Goal: Task Accomplishment & Management: Complete application form

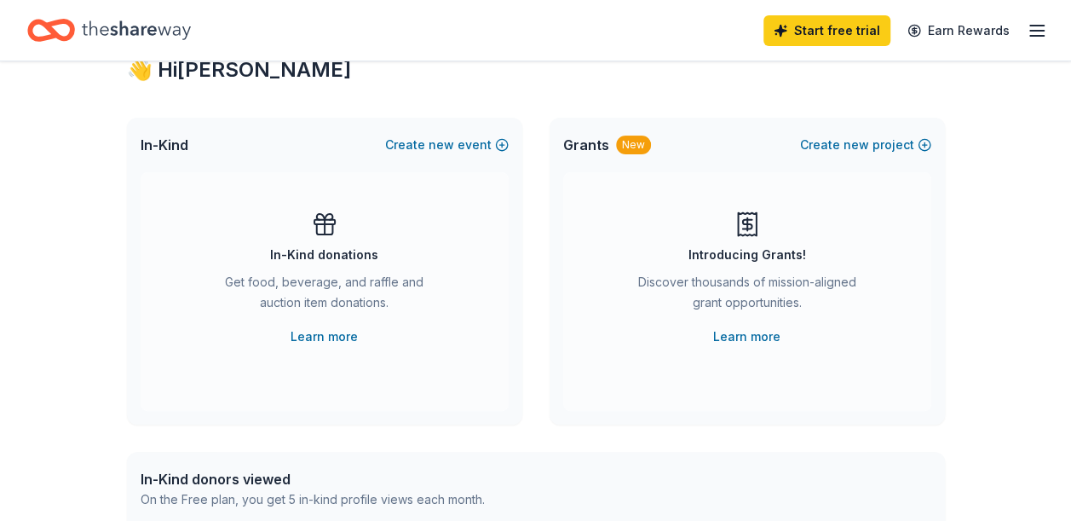
scroll to position [85, 0]
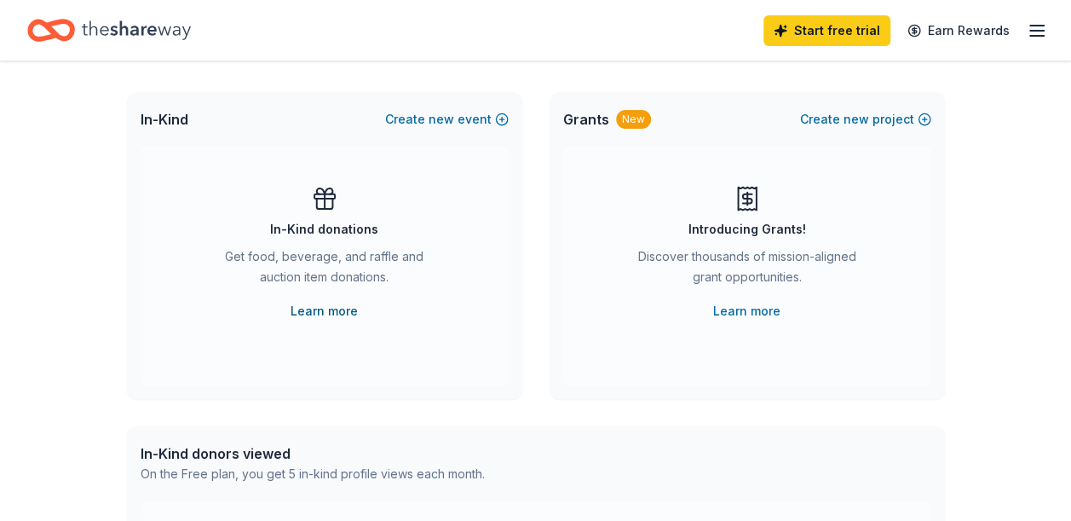
click at [324, 307] on link "Learn more" at bounding box center [324, 311] width 67 height 20
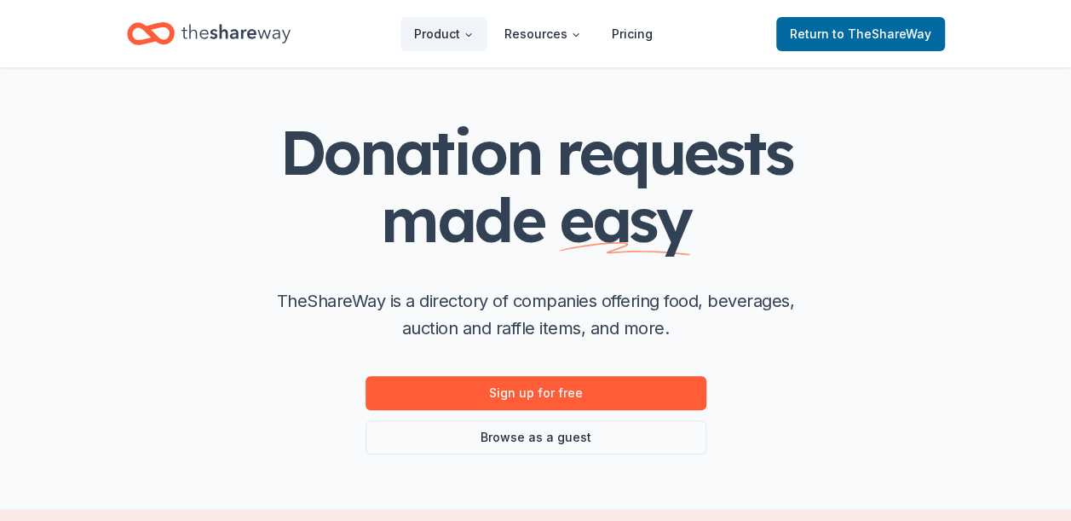
scroll to position [170, 0]
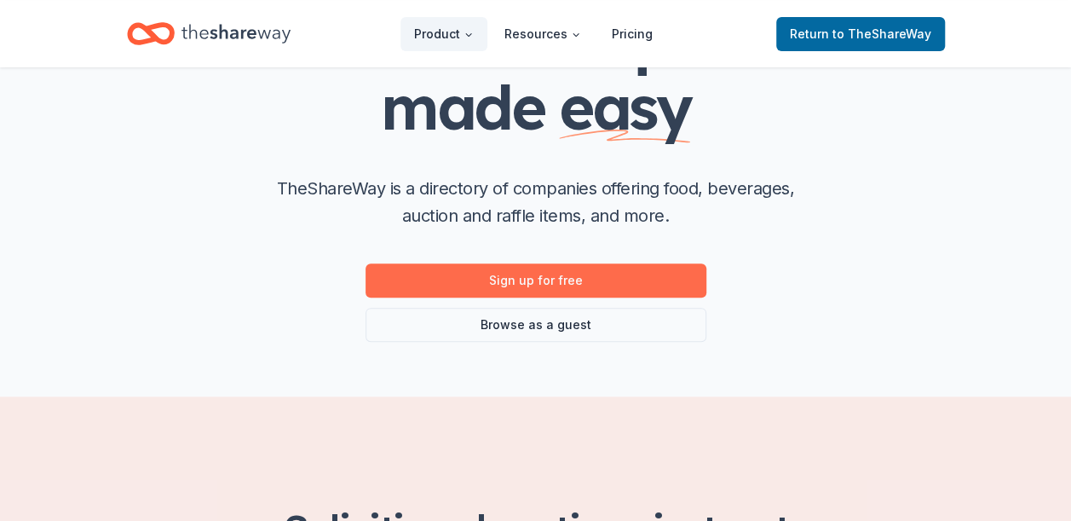
click at [527, 271] on link "Sign up for free" at bounding box center [536, 280] width 341 height 34
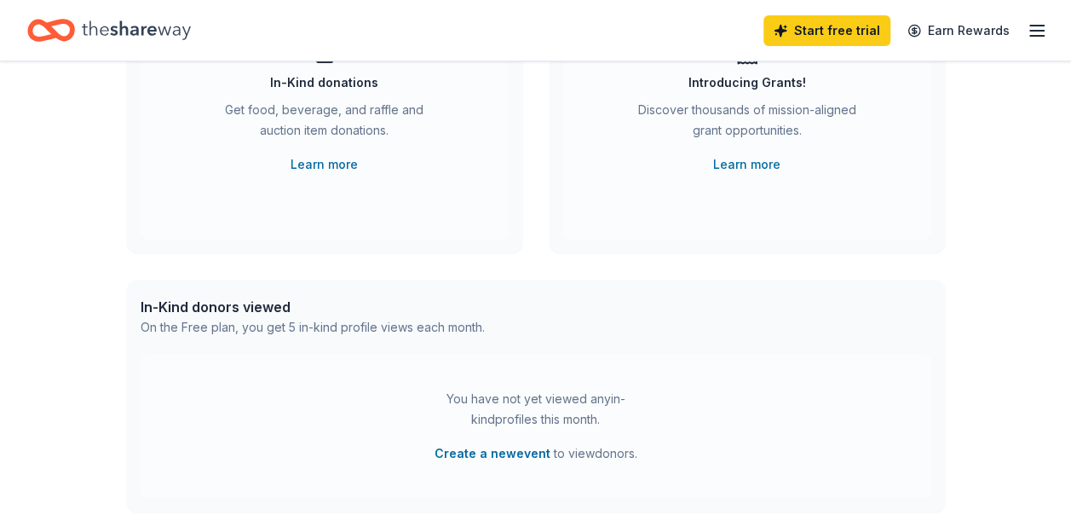
scroll to position [61, 0]
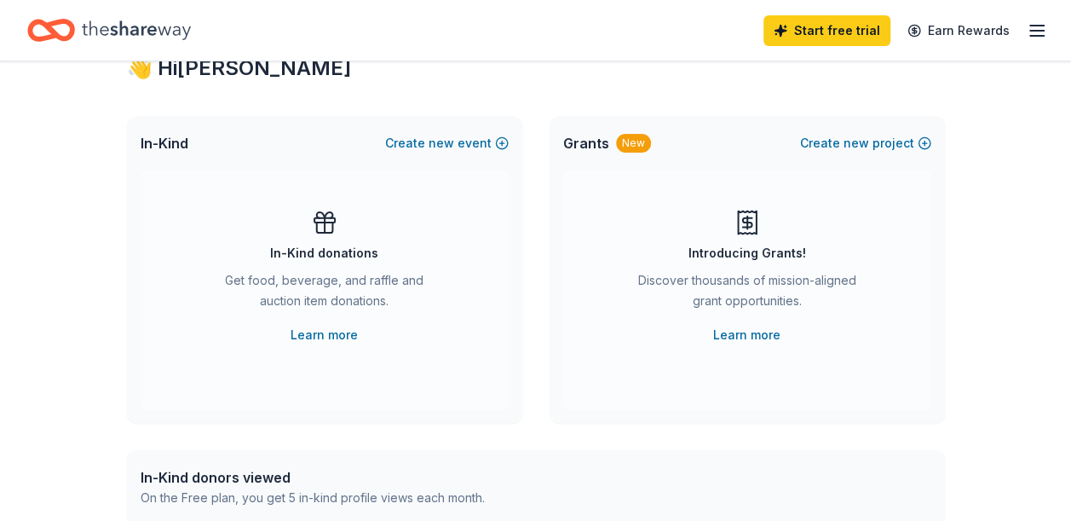
click at [318, 285] on div "Get food, beverage, and raffle and auction item donations." at bounding box center [325, 294] width 232 height 48
click at [316, 338] on link "Learn more" at bounding box center [324, 335] width 67 height 20
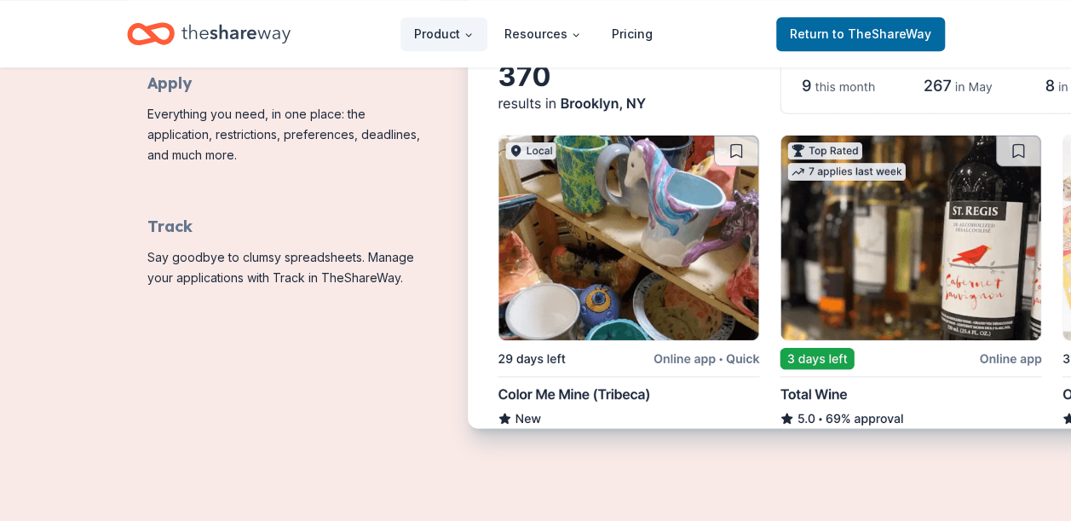
scroll to position [1108, 0]
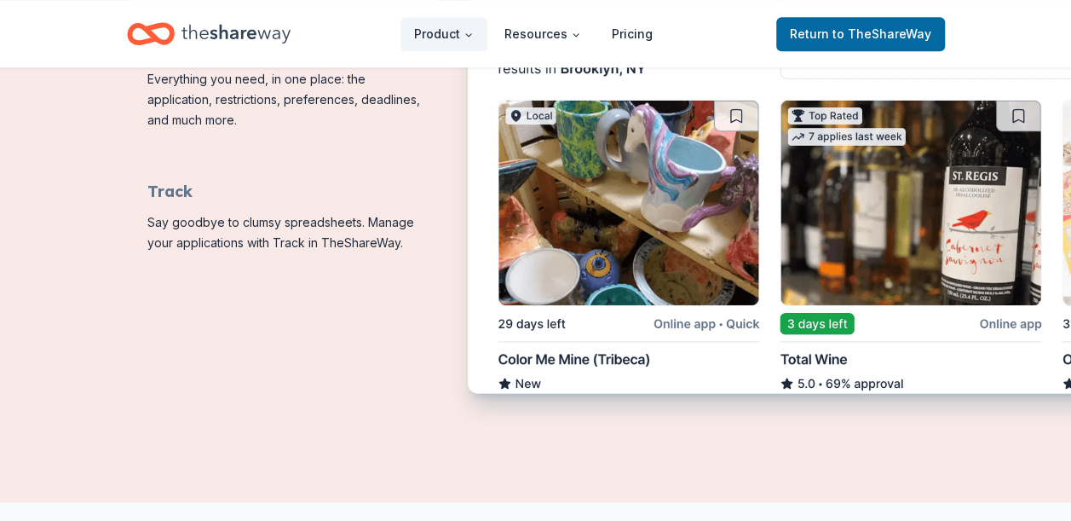
drag, startPoint x: 765, startPoint y: 450, endPoint x: 774, endPoint y: 430, distance: 22.2
click at [763, 350] on img "Features for running your books" at bounding box center [904, 87] width 873 height 616
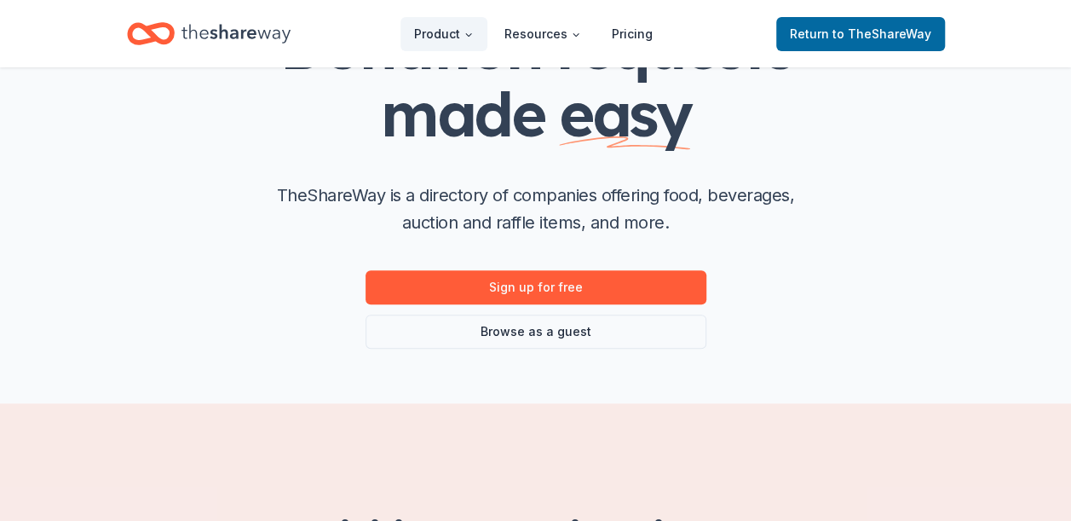
scroll to position [170, 0]
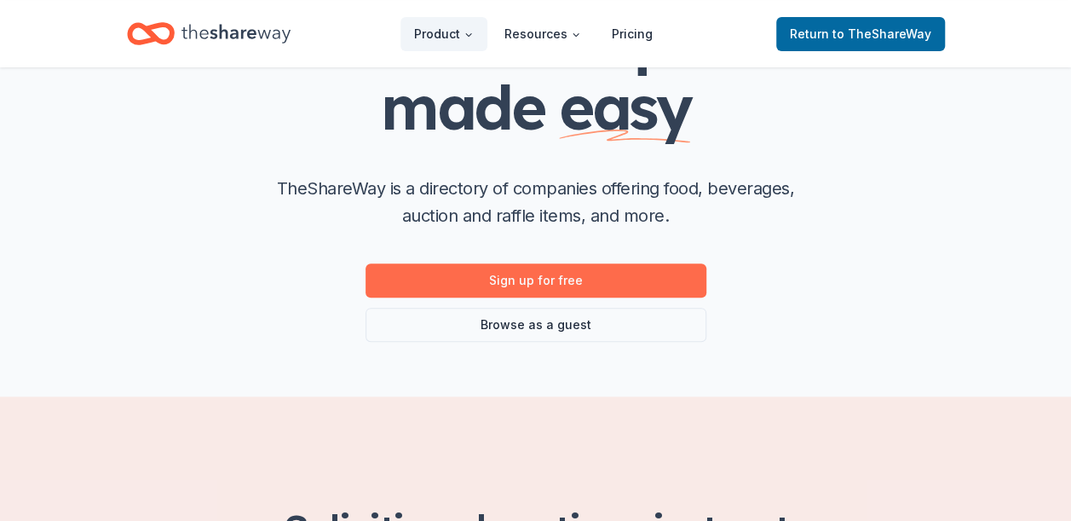
click at [571, 278] on link "Sign up for free" at bounding box center [536, 280] width 341 height 34
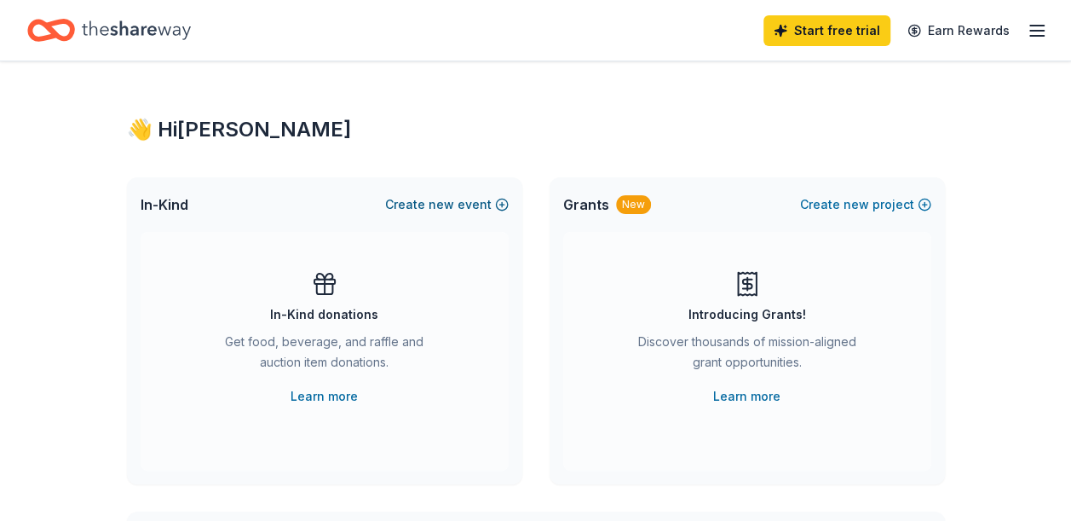
click at [428, 201] on button "Create new event" at bounding box center [447, 204] width 124 height 20
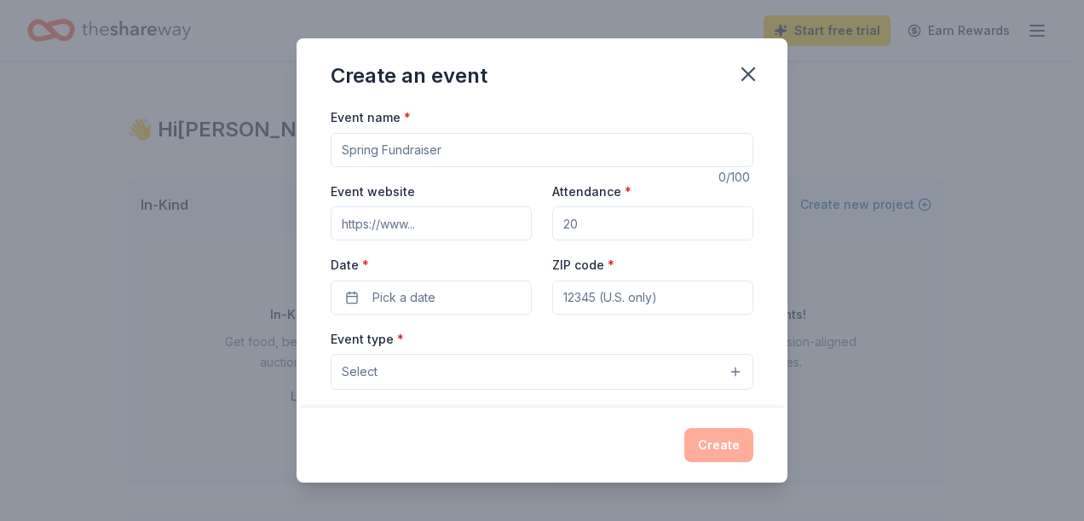
click at [428, 145] on input "Event name *" at bounding box center [542, 150] width 423 height 34
type input "2026 Grad Night"
drag, startPoint x: 575, startPoint y: 222, endPoint x: 561, endPoint y: 225, distance: 14.7
click at [561, 225] on input "Attendance *" at bounding box center [652, 223] width 201 height 34
type input "138"
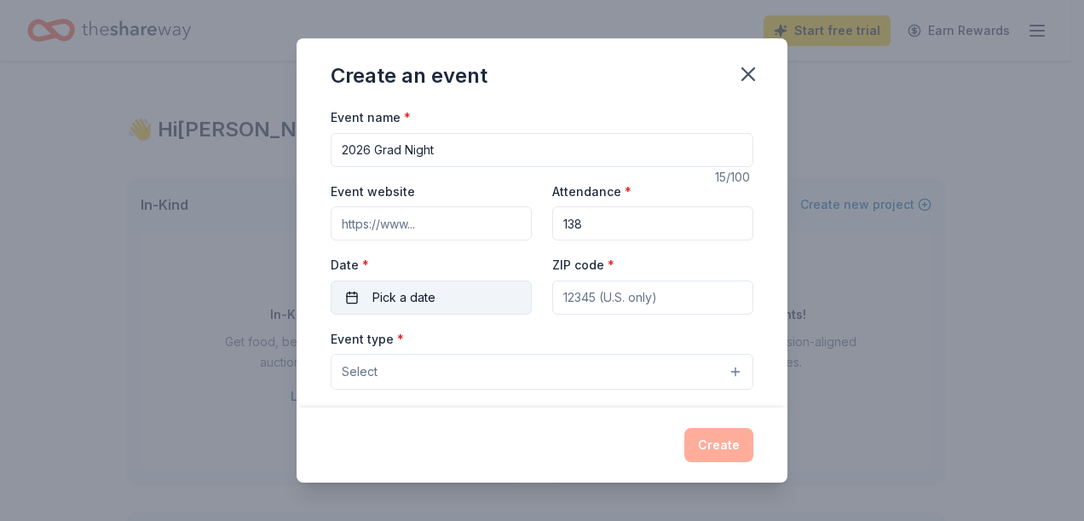
click at [444, 302] on button "Pick a date" at bounding box center [431, 297] width 201 height 34
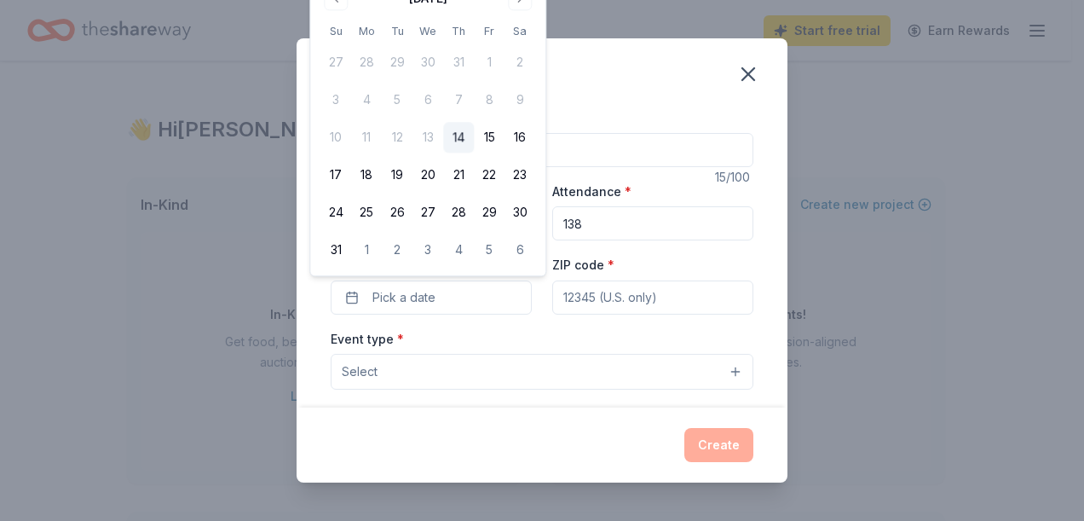
click at [596, 95] on div "Create an event" at bounding box center [542, 72] width 491 height 68
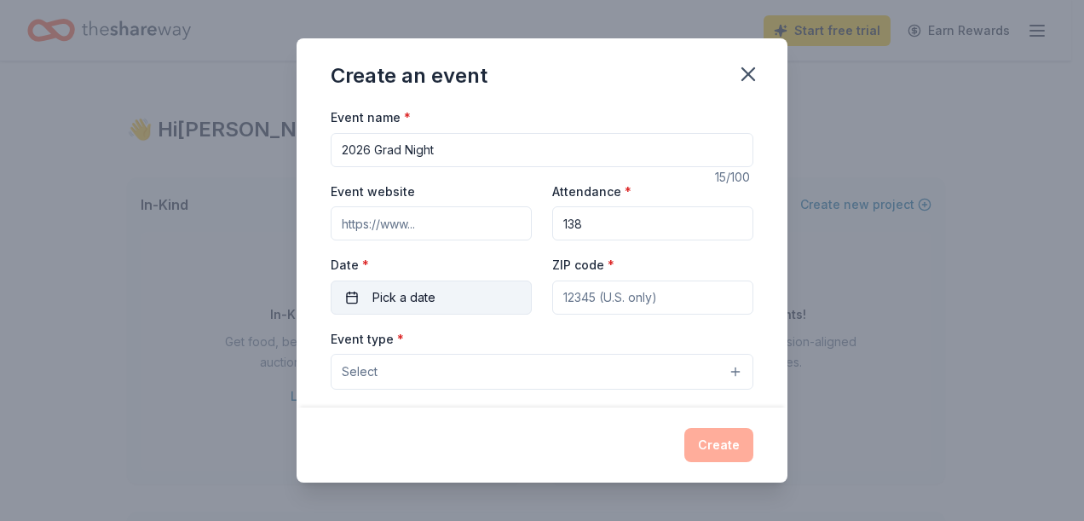
click at [387, 292] on span "Pick a date" at bounding box center [404, 297] width 63 height 20
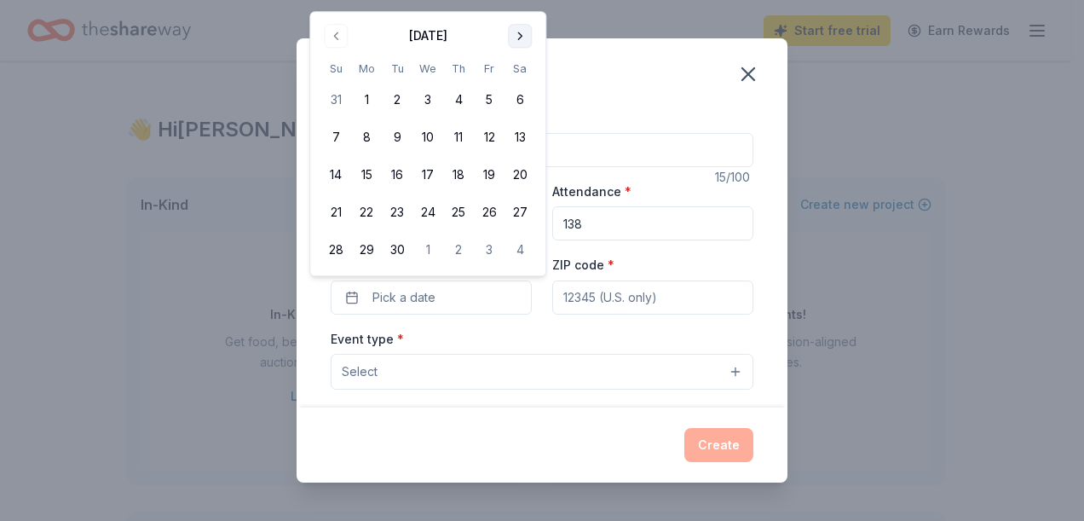
click at [521, 0] on div "Create an event Event name * 2026 Grad Night 15 /100 Event website Attendance *…" at bounding box center [542, 260] width 1084 height 521
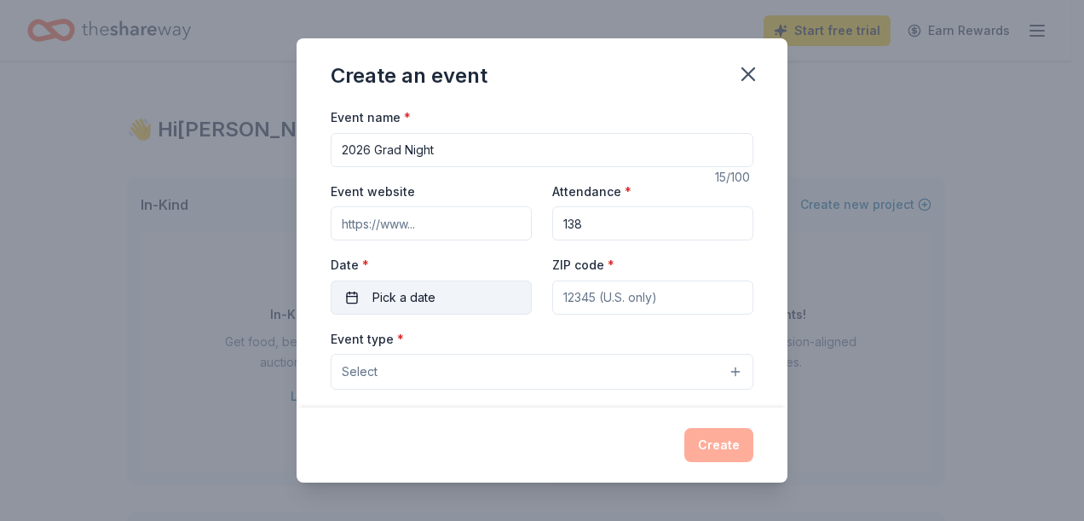
click at [430, 292] on span "Pick a date" at bounding box center [404, 297] width 63 height 20
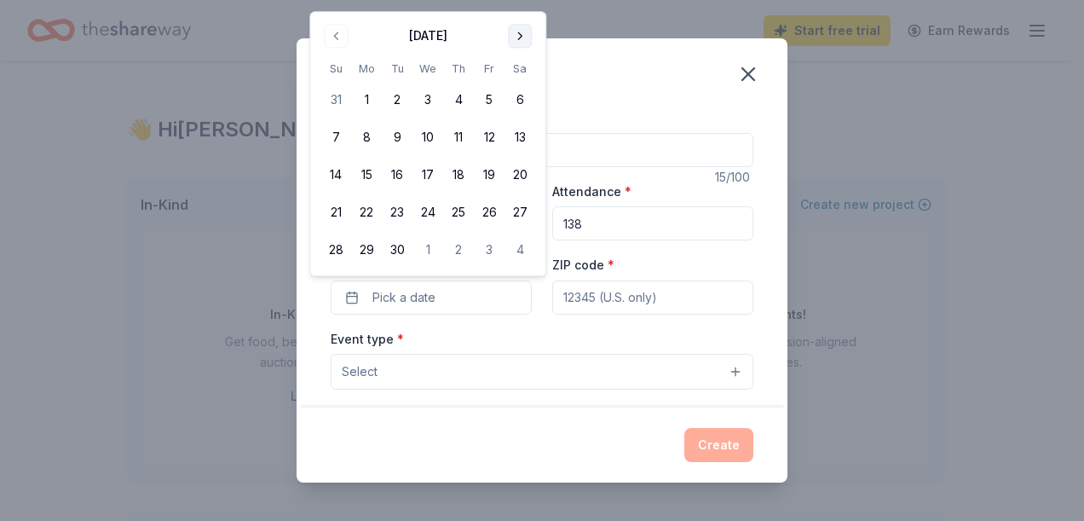
click at [520, 34] on button "Go to next month" at bounding box center [520, 36] width 24 height 24
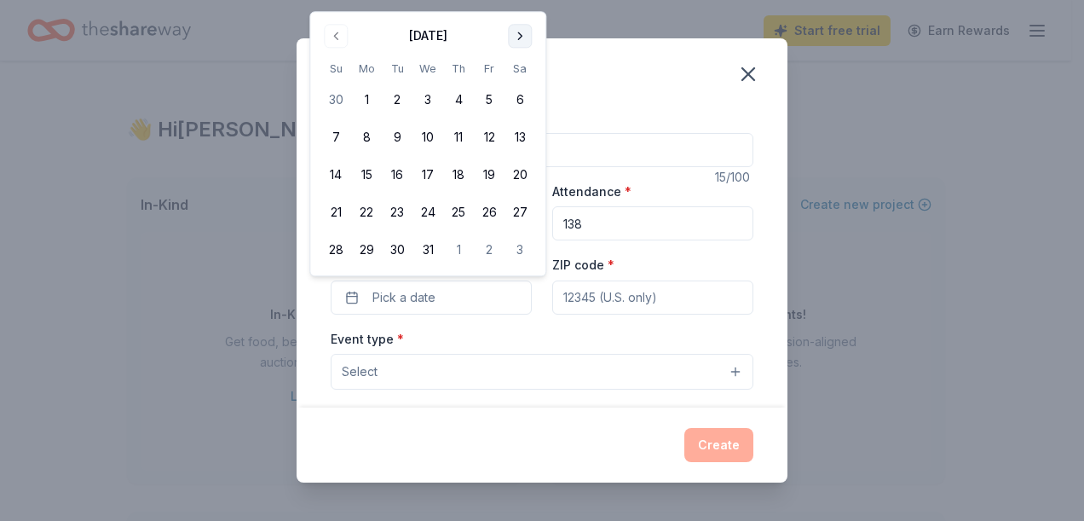
click at [522, 32] on button "Go to next month" at bounding box center [520, 36] width 24 height 24
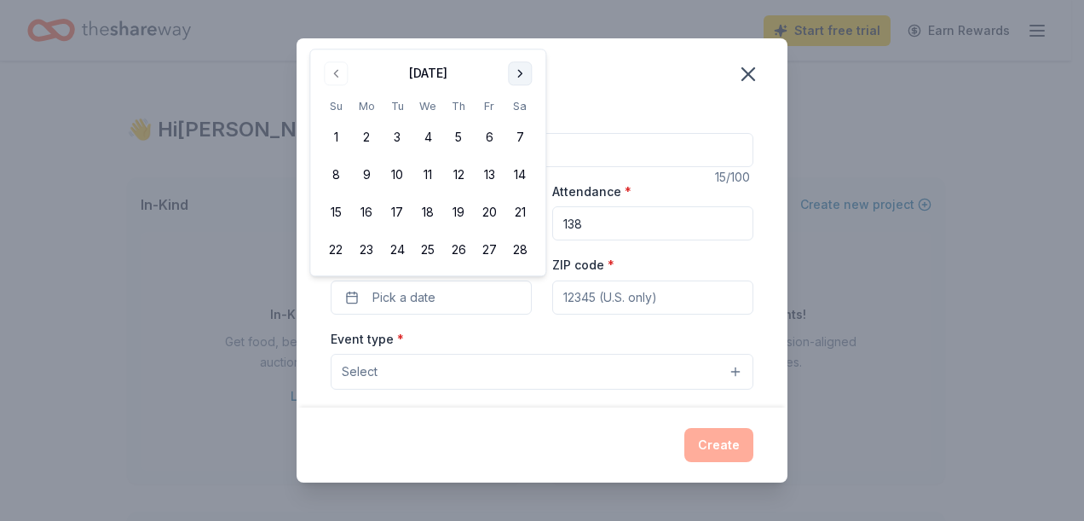
click at [522, 72] on button "Go to next month" at bounding box center [520, 73] width 24 height 24
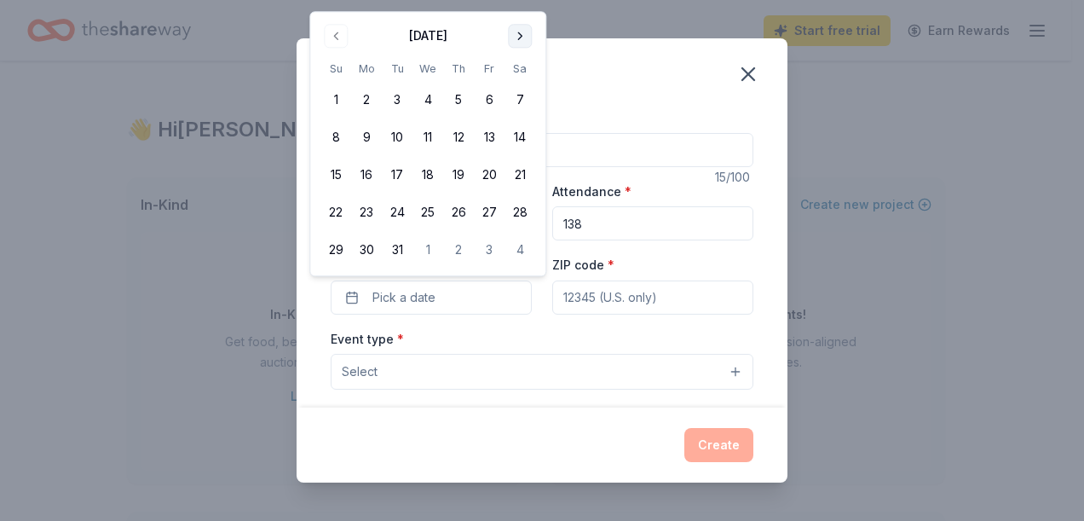
click at [516, 36] on button "Go to next month" at bounding box center [520, 36] width 24 height 24
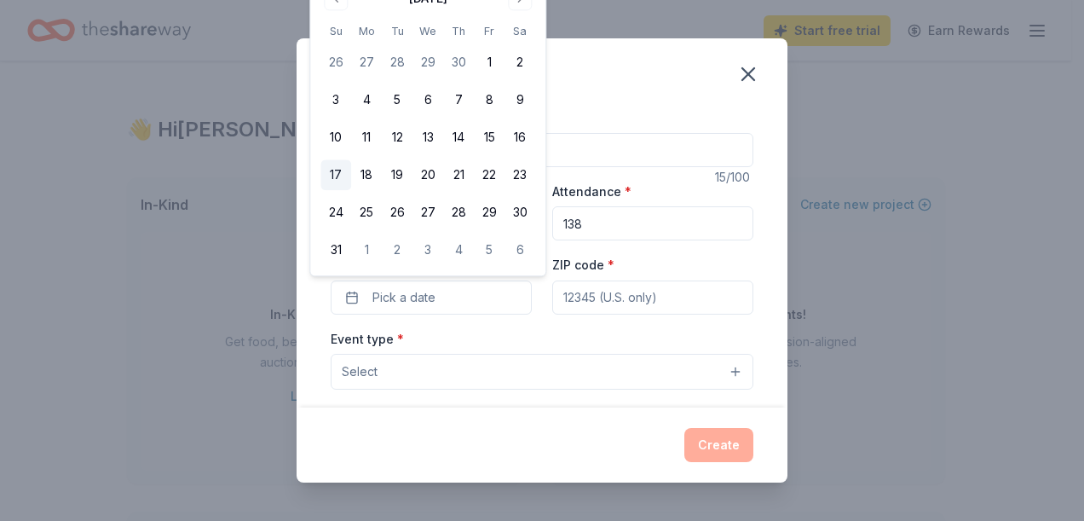
click at [337, 169] on button "17" at bounding box center [336, 175] width 31 height 31
click at [569, 329] on div "Event type * Select" at bounding box center [542, 359] width 423 height 62
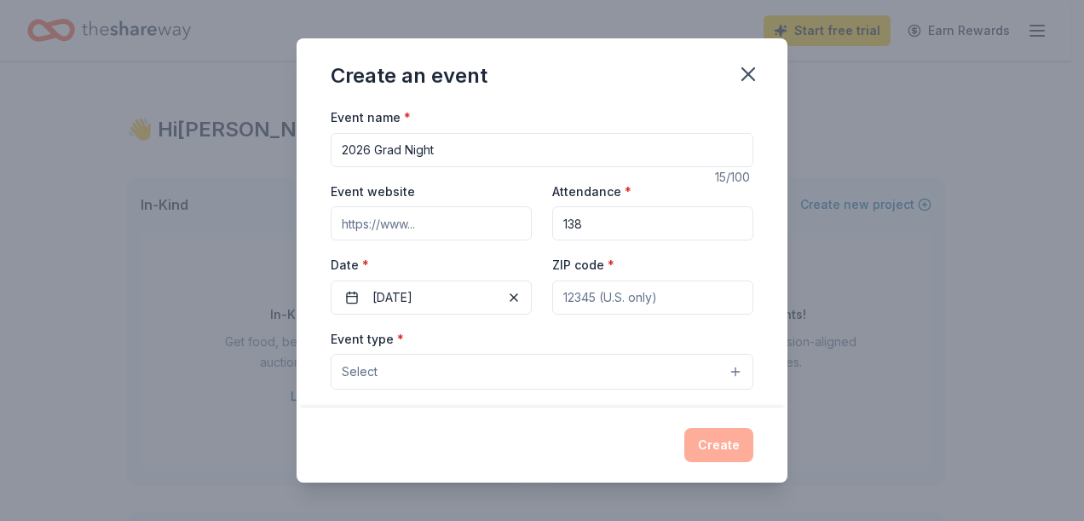
click at [569, 297] on input "ZIP code *" at bounding box center [652, 297] width 201 height 34
type input "63301"
click at [517, 331] on div "Event type * Select" at bounding box center [542, 359] width 423 height 62
click at [487, 377] on button "Select" at bounding box center [542, 372] width 423 height 36
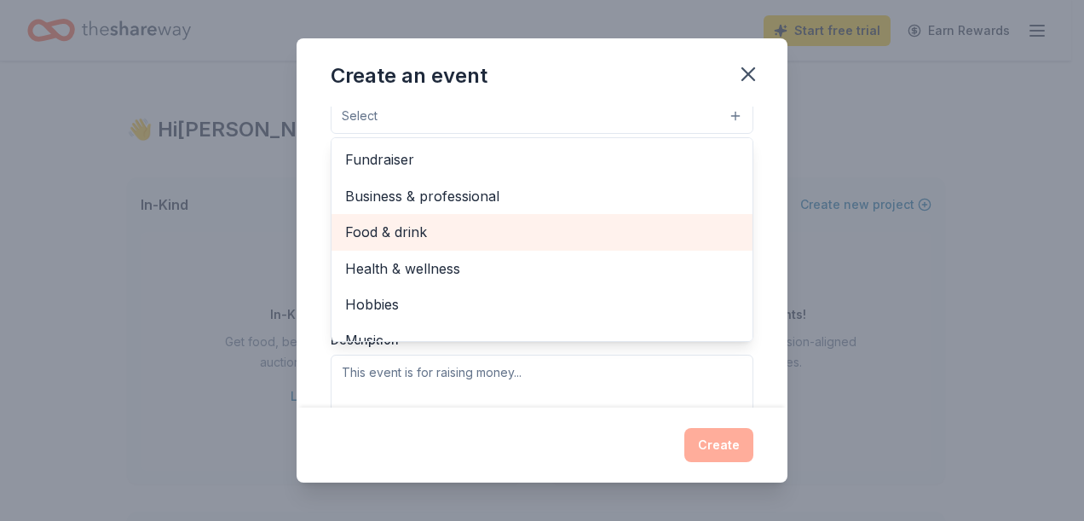
click at [510, 224] on span "Food & drink" at bounding box center [542, 232] width 394 height 22
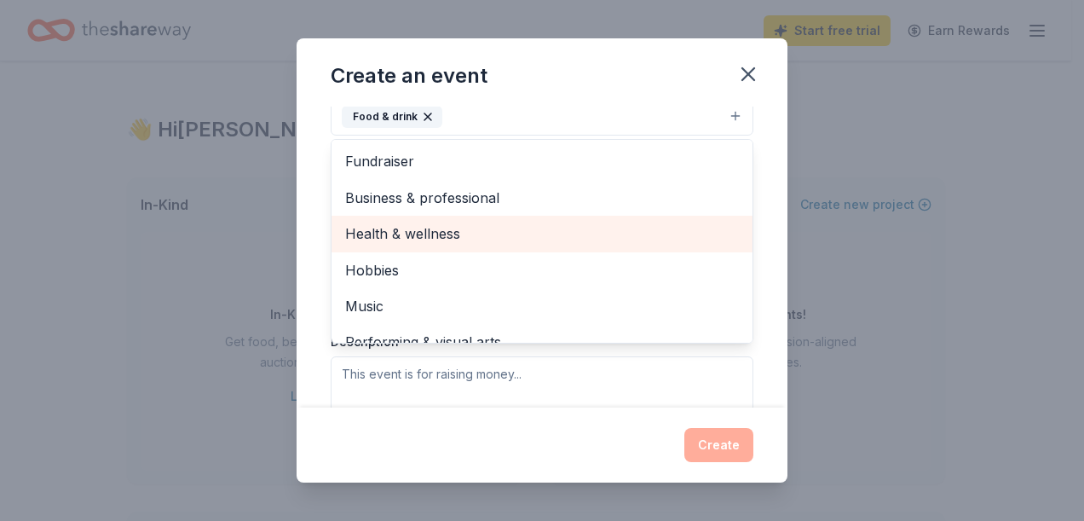
click at [523, 228] on span "Health & wellness" at bounding box center [542, 233] width 394 height 22
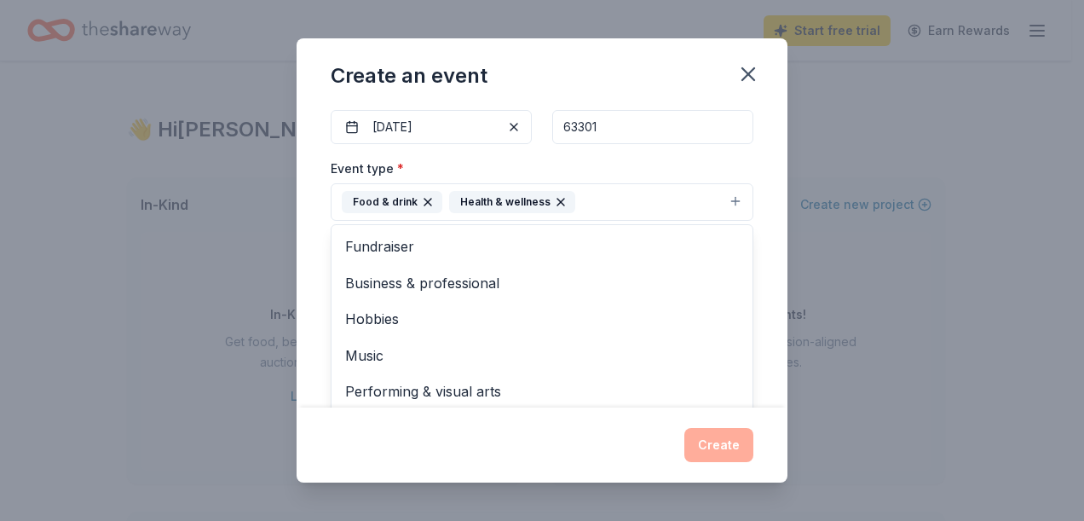
scroll to position [256, 0]
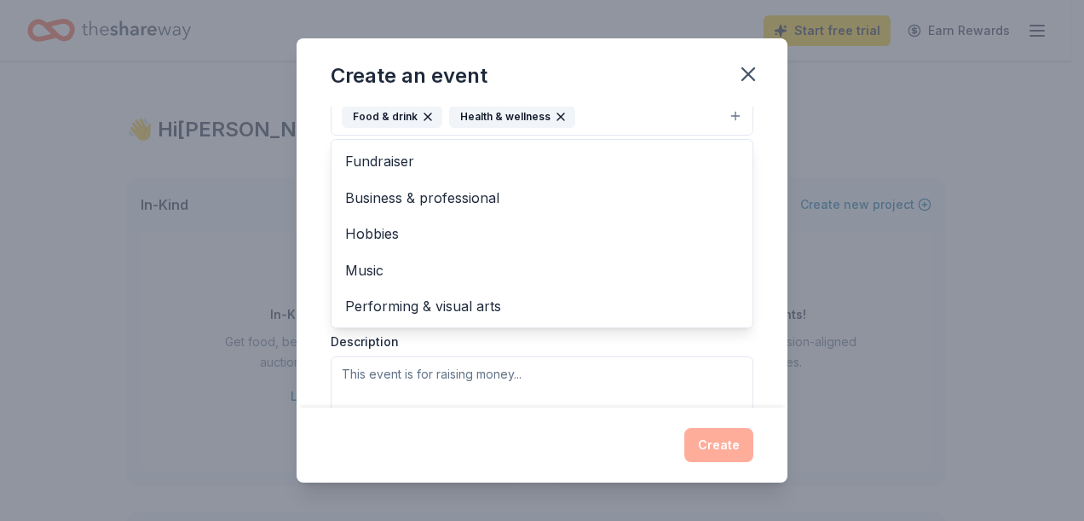
click at [554, 113] on icon "button" at bounding box center [561, 117] width 14 height 14
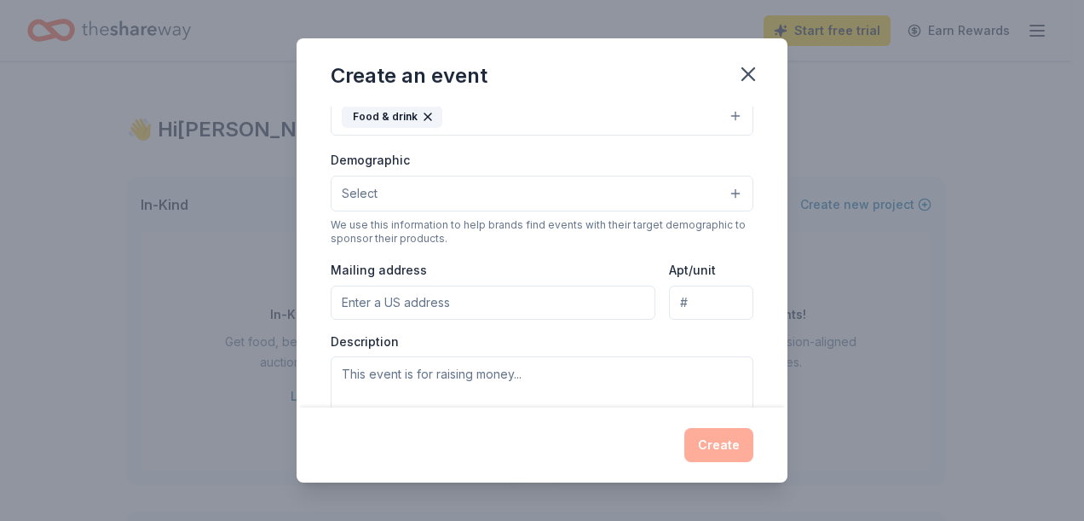
click at [478, 112] on button "Food & drink" at bounding box center [542, 117] width 423 height 38
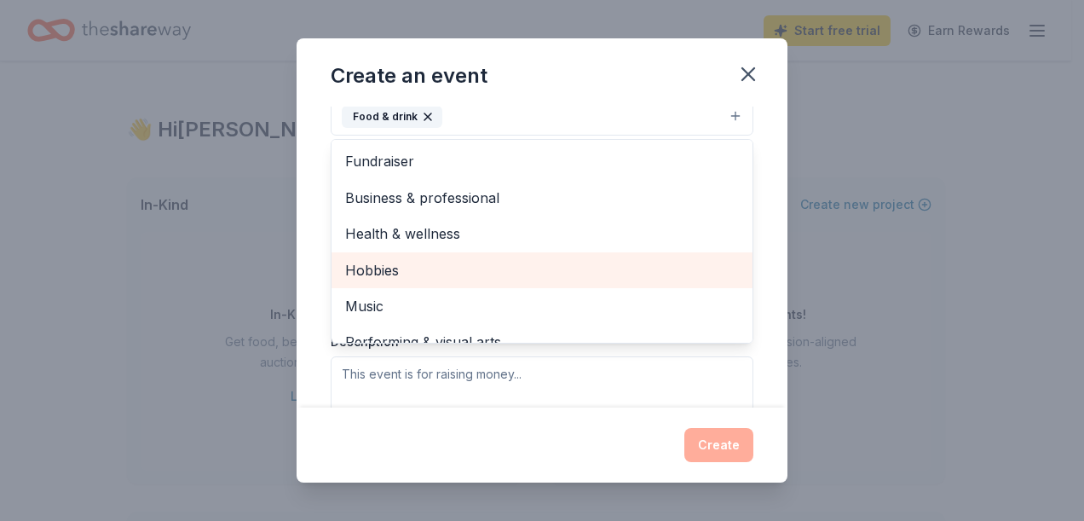
click at [452, 268] on span "Hobbies" at bounding box center [542, 270] width 394 height 22
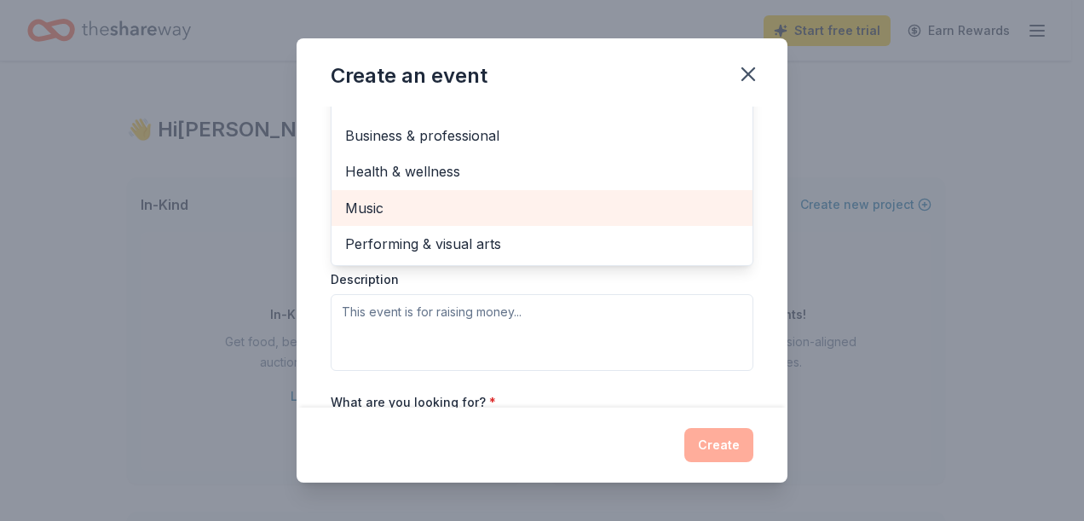
scroll to position [341, 0]
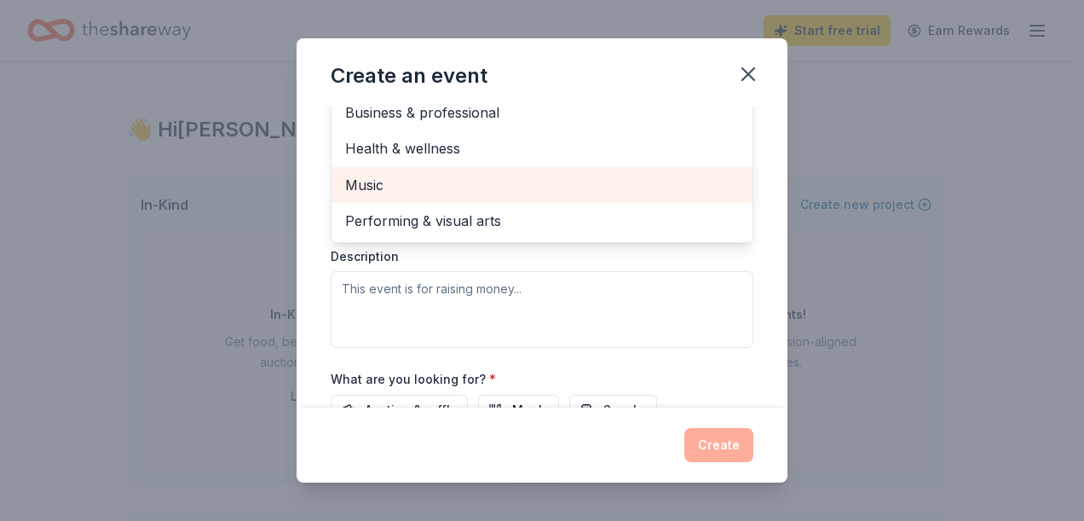
click at [490, 254] on div "Event type * Food & drink Hobbies Fundraiser Business & professional Health & w…" at bounding box center [542, 167] width 423 height 361
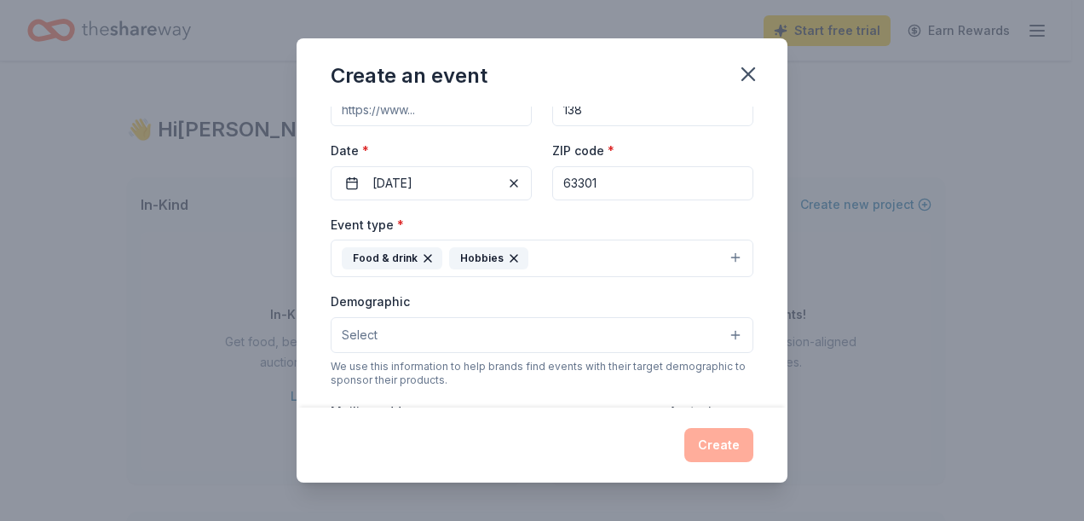
click at [532, 292] on div "Demographic Select" at bounding box center [542, 322] width 423 height 62
click at [522, 336] on button "Select" at bounding box center [542, 335] width 423 height 36
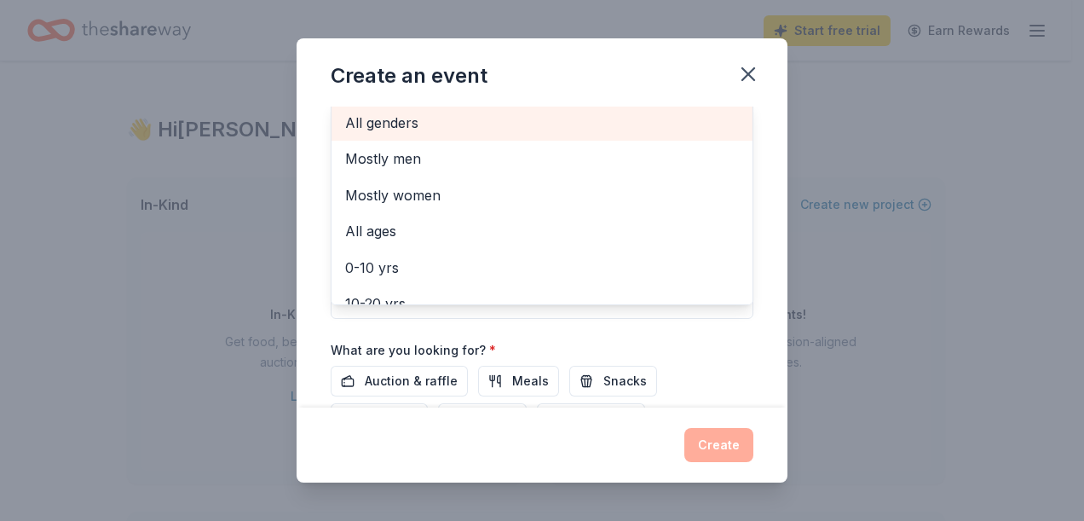
scroll to position [365, 0]
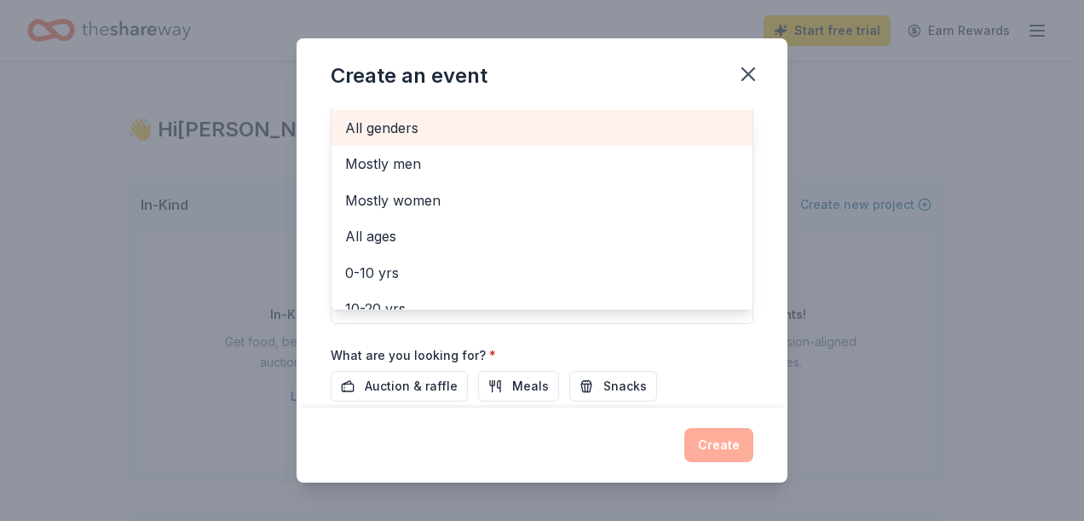
click at [384, 117] on span "All genders" at bounding box center [542, 128] width 394 height 22
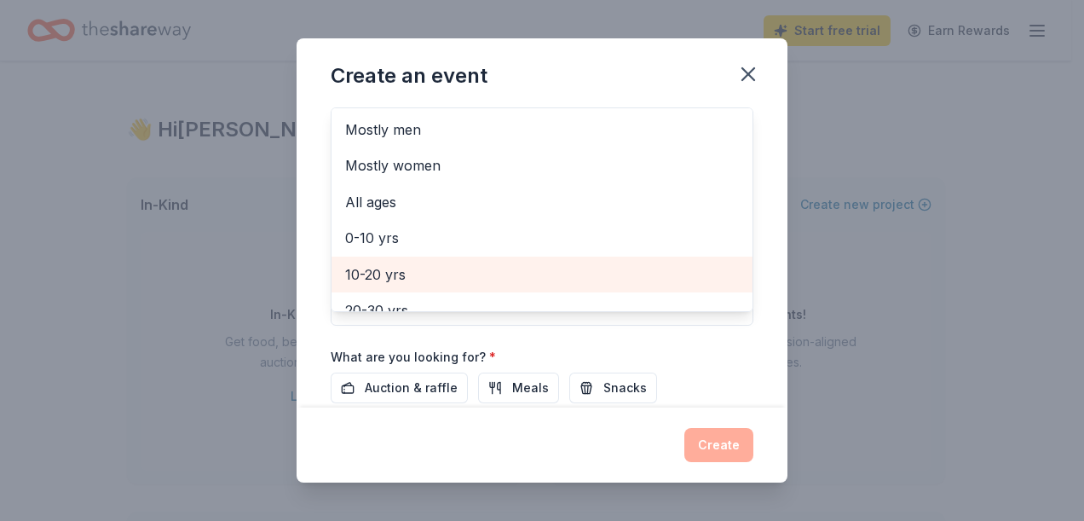
click at [382, 266] on span "10-20 yrs" at bounding box center [542, 274] width 394 height 22
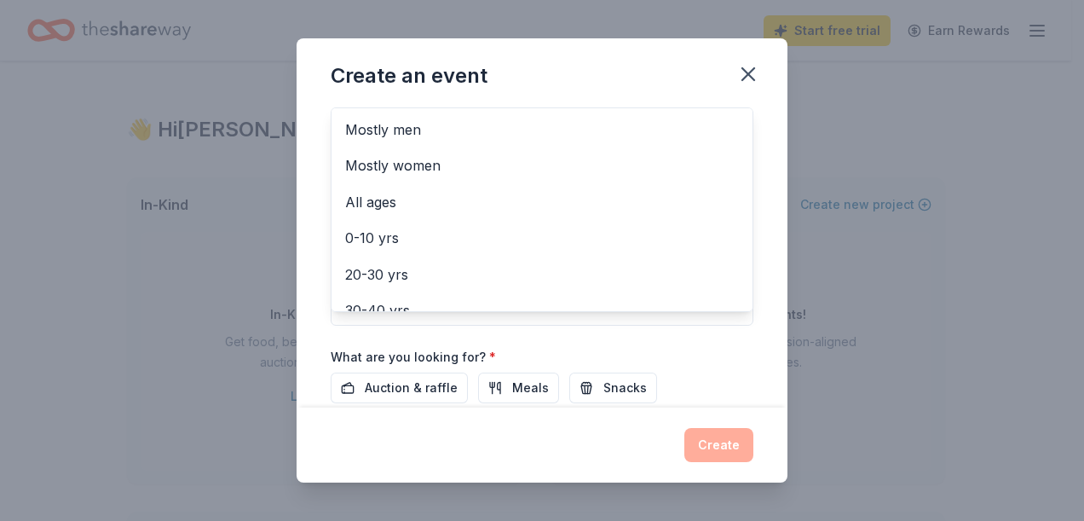
click at [766, 196] on div "Event name * 2026 Grad Night 15 /100 Event website Attendance * 138 Date * 05/1…" at bounding box center [542, 257] width 491 height 301
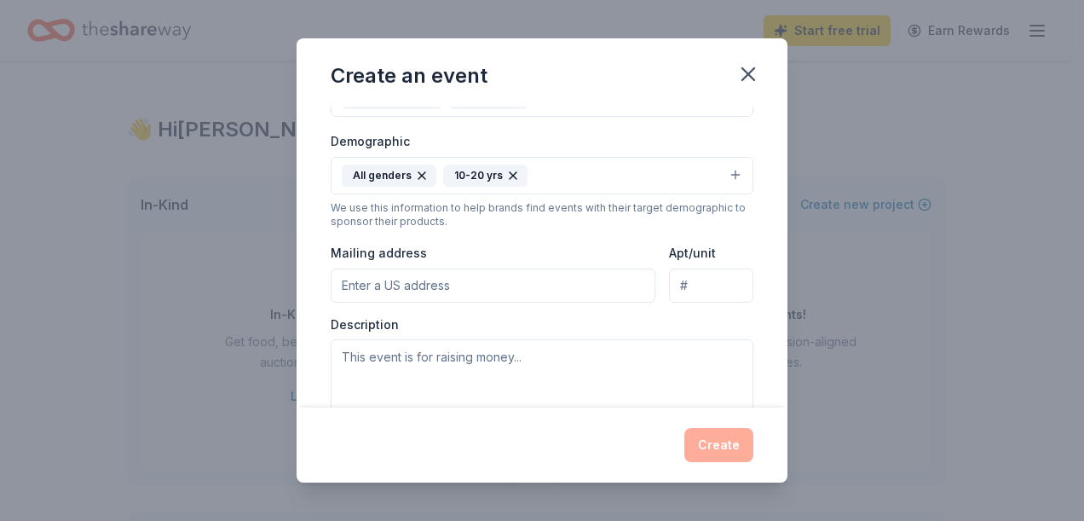
scroll to position [360, 0]
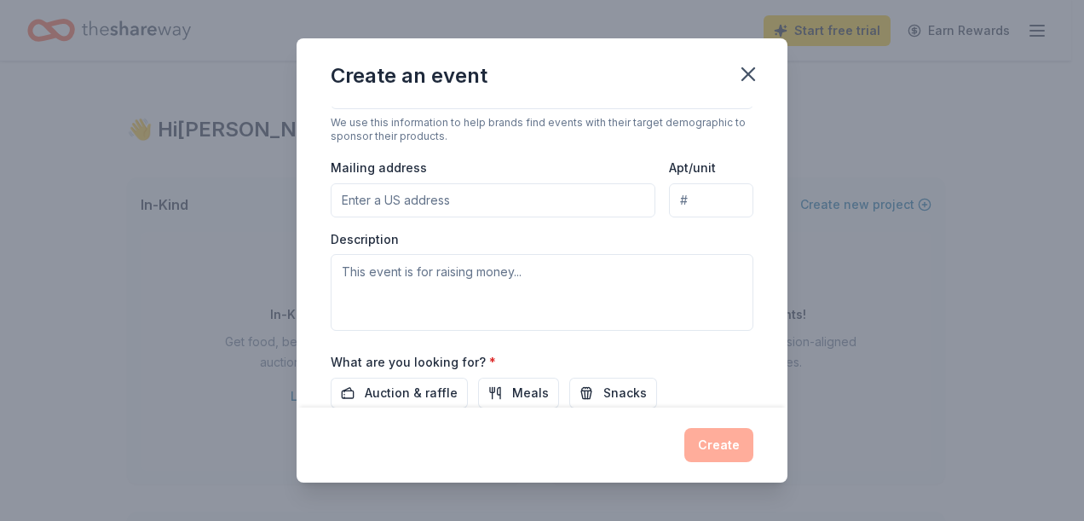
click at [420, 192] on input "Mailing address" at bounding box center [493, 200] width 325 height 34
type input "59 Huntington Parkway"
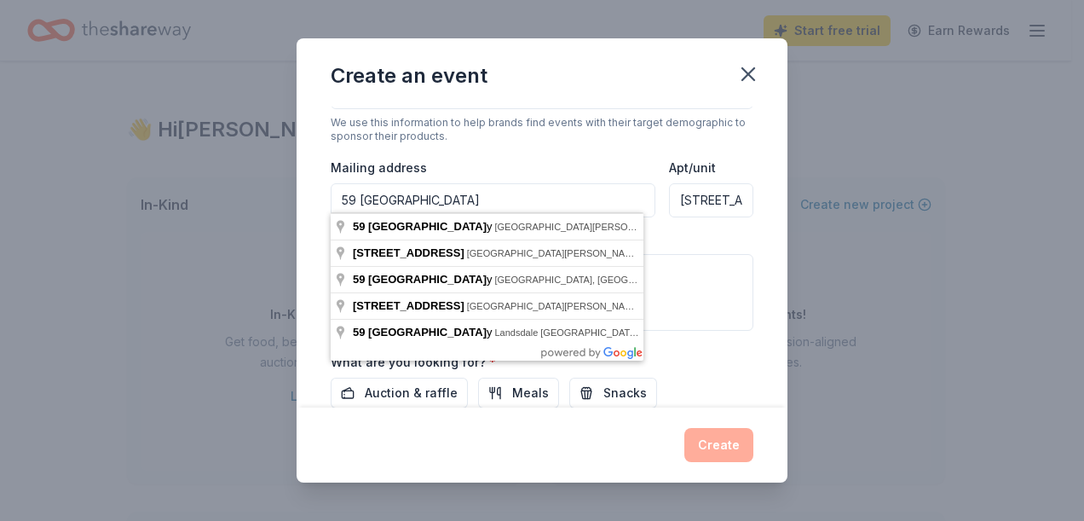
type input "59 Huntington Parkway"
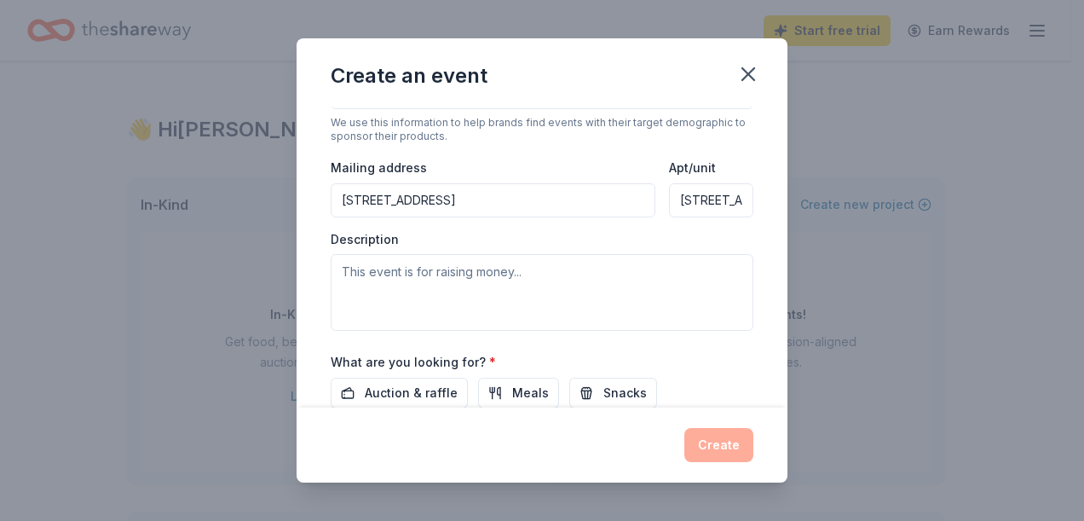
click at [517, 141] on div "Event type * Food & drink Hobbies Demographic All genders 10-20 yrs We use this…" at bounding box center [542, 149] width 423 height 362
drag, startPoint x: 667, startPoint y: 196, endPoint x: 751, endPoint y: 196, distance: 84.4
click at [751, 196] on div "Event name * 2026 Grad Night 15 /100 Event website Attendance * 138 Date * 05/1…" at bounding box center [542, 257] width 491 height 301
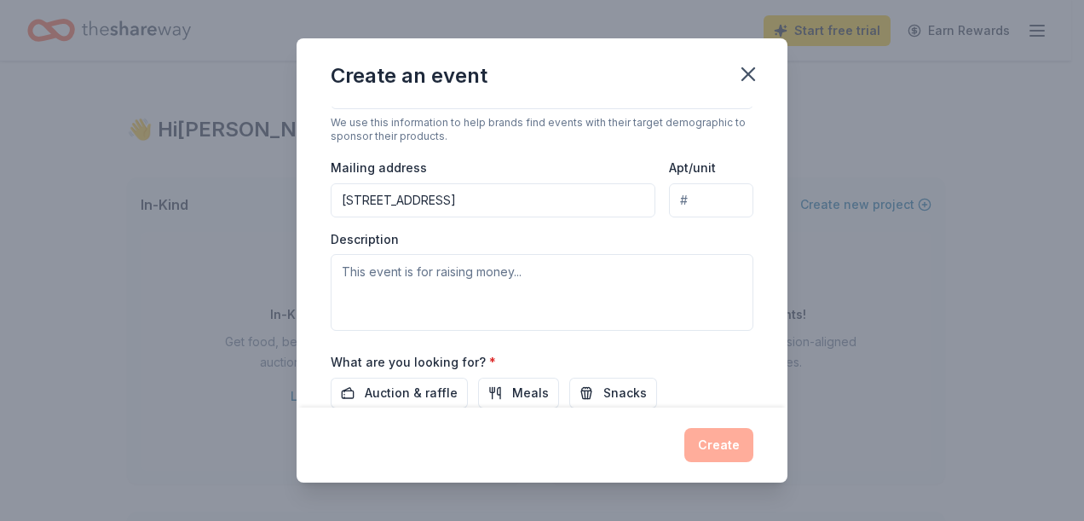
click at [589, 215] on div "Event type * Food & drink Hobbies Demographic All genders 10-20 yrs We use this…" at bounding box center [542, 149] width 423 height 362
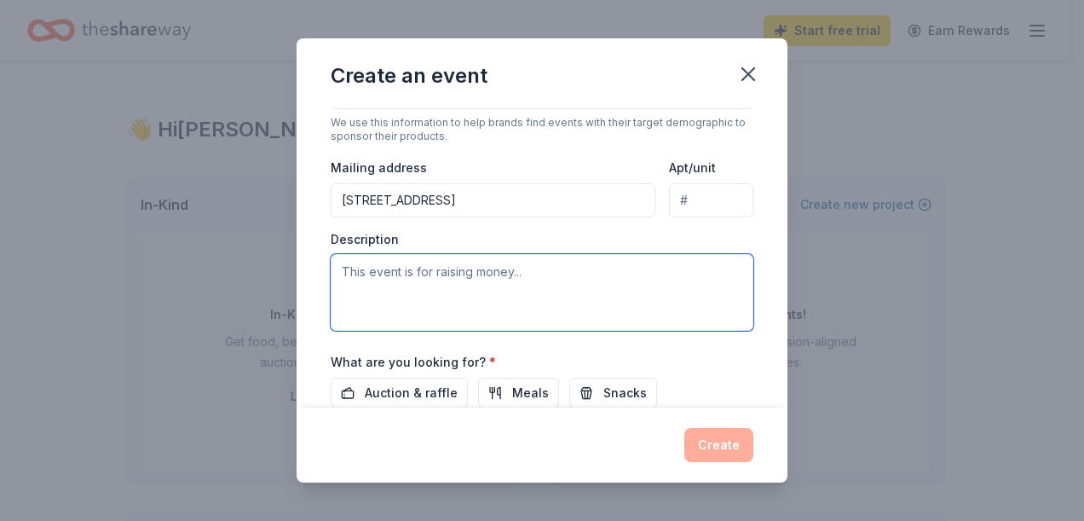
click at [486, 269] on textarea at bounding box center [542, 292] width 423 height 77
paste textarea "The St. Charles West Booster Club Parents are reaching out to local businesses …"
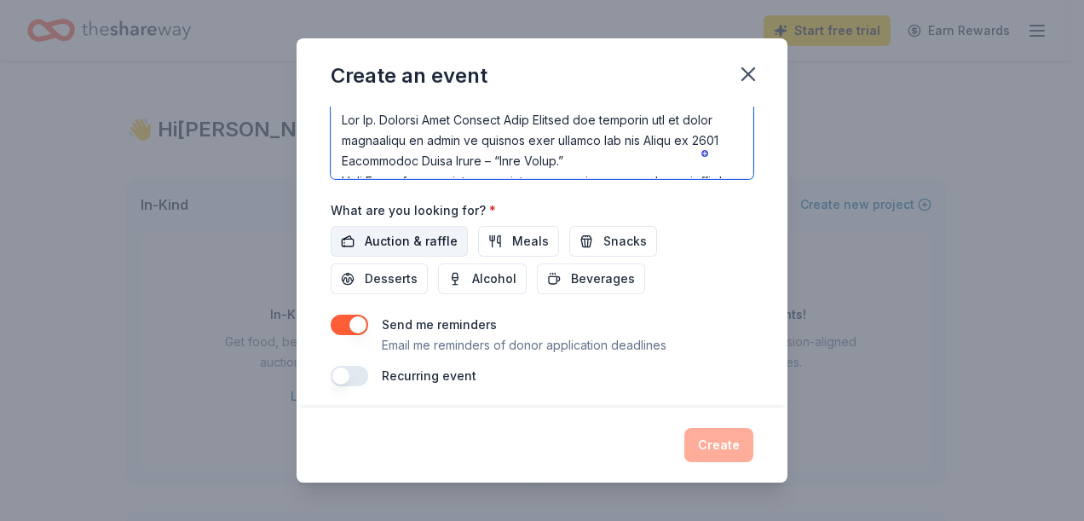
type textarea "The St. Charles West Booster Club Parents are reaching out to local businesses …"
click at [407, 231] on span "Auction & raffle" at bounding box center [411, 241] width 93 height 20
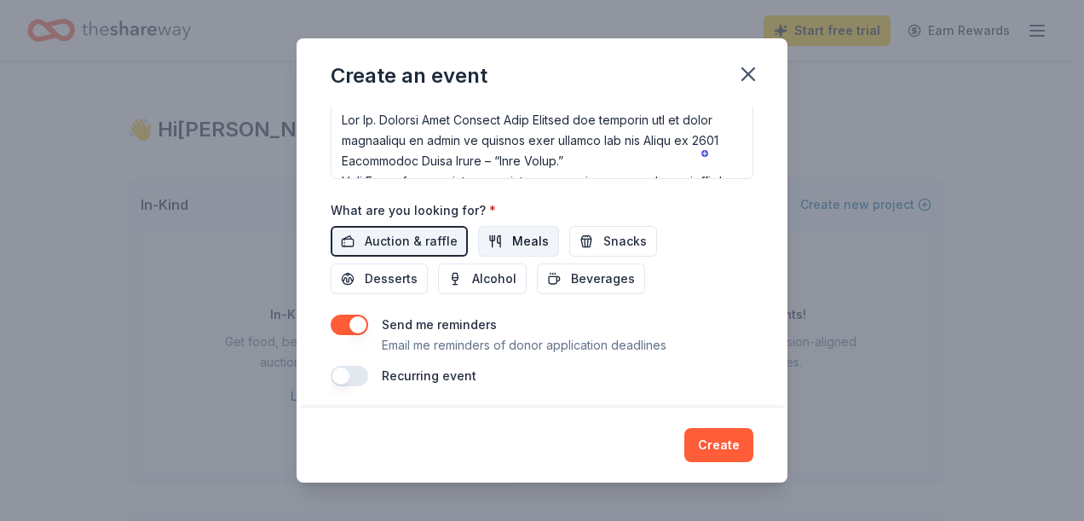
click at [517, 234] on span "Meals" at bounding box center [530, 241] width 37 height 20
click at [604, 234] on span "Snacks" at bounding box center [625, 241] width 43 height 20
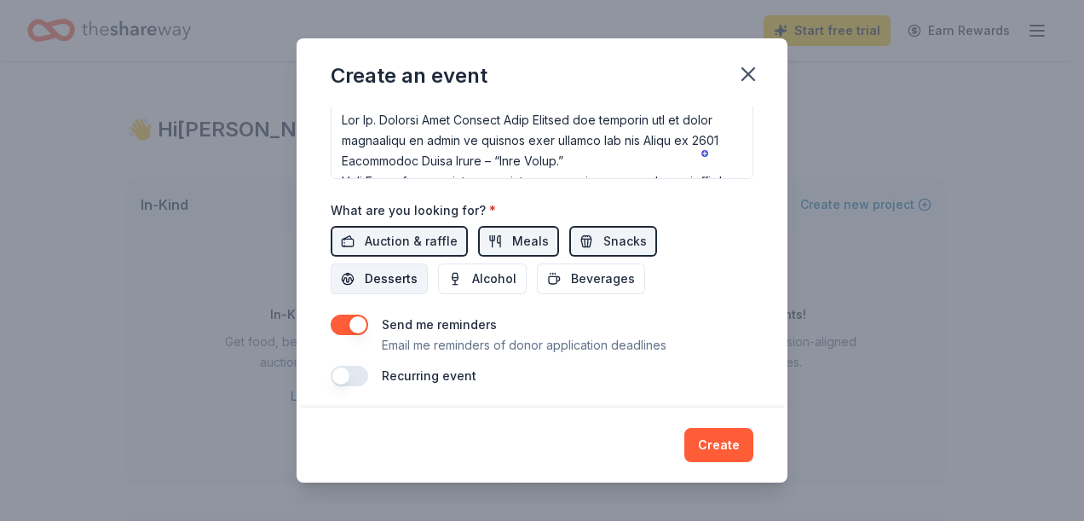
click at [389, 274] on span "Desserts" at bounding box center [391, 279] width 53 height 20
click at [582, 271] on span "Beverages" at bounding box center [603, 279] width 64 height 20
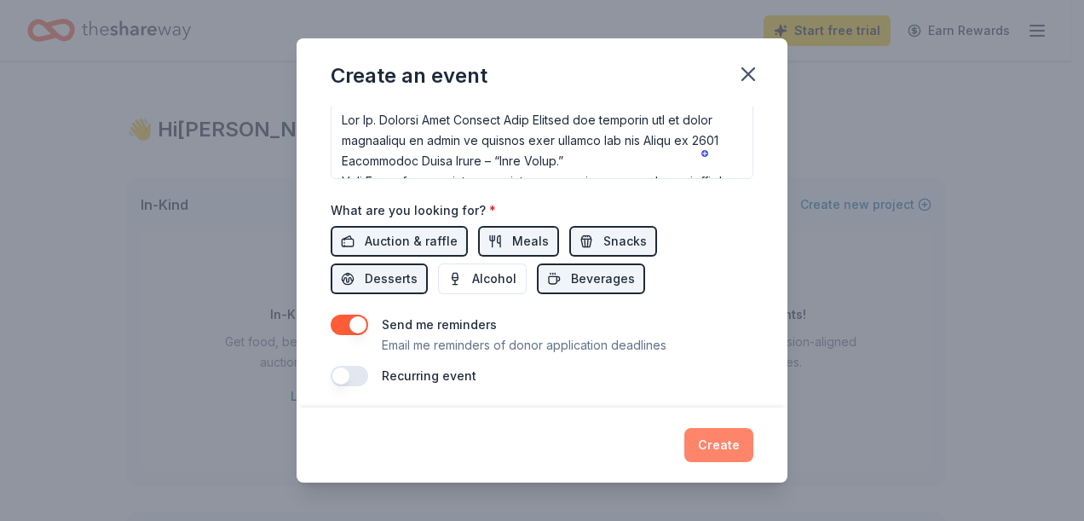
click at [718, 446] on button "Create" at bounding box center [718, 445] width 69 height 34
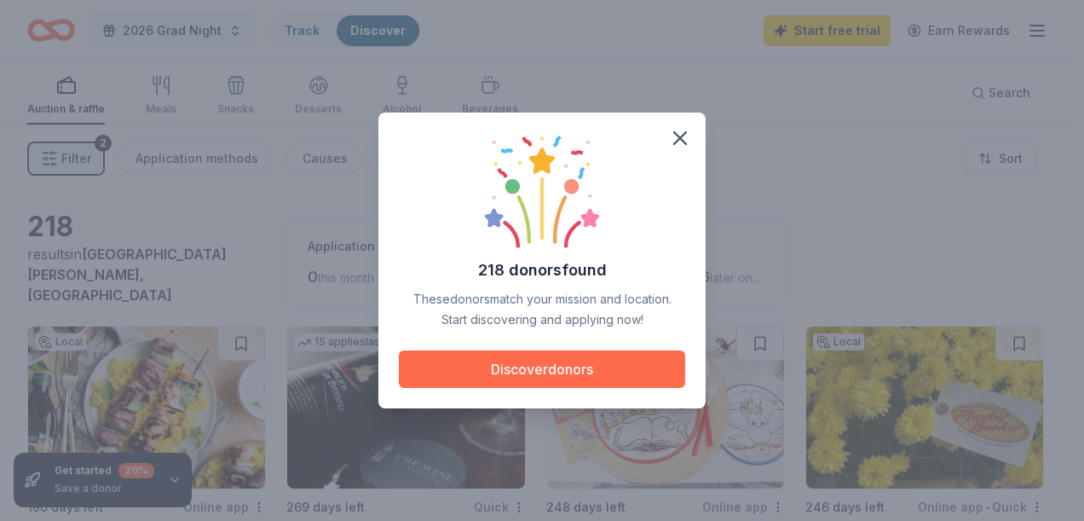
click at [593, 367] on button "Discover donors" at bounding box center [542, 369] width 286 height 38
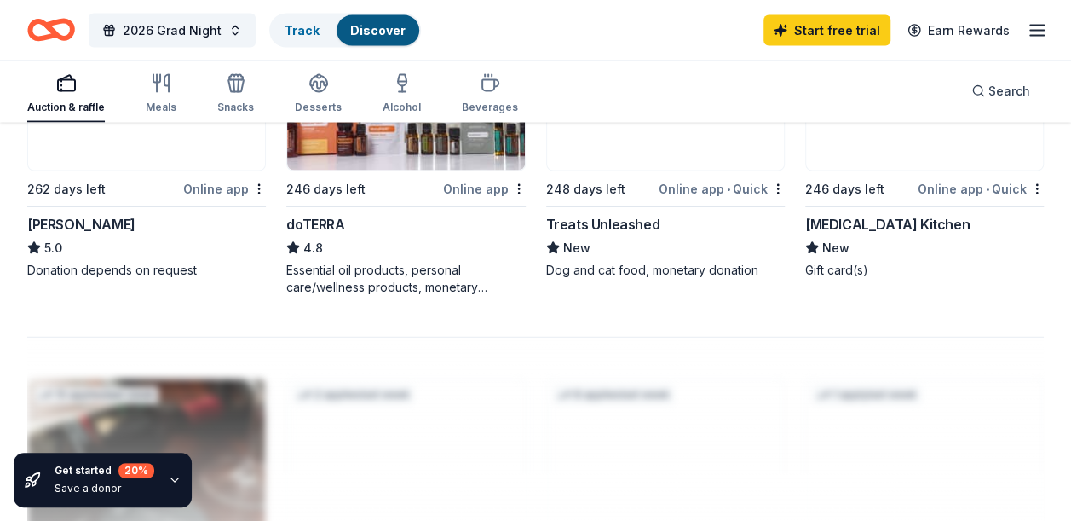
scroll to position [1961, 0]
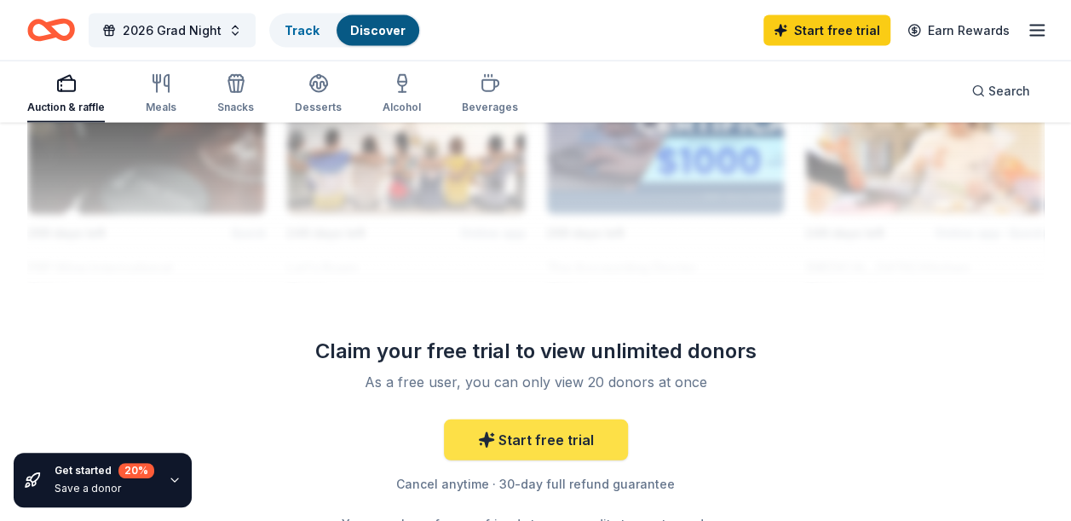
click at [574, 423] on link "Start free trial" at bounding box center [536, 439] width 184 height 41
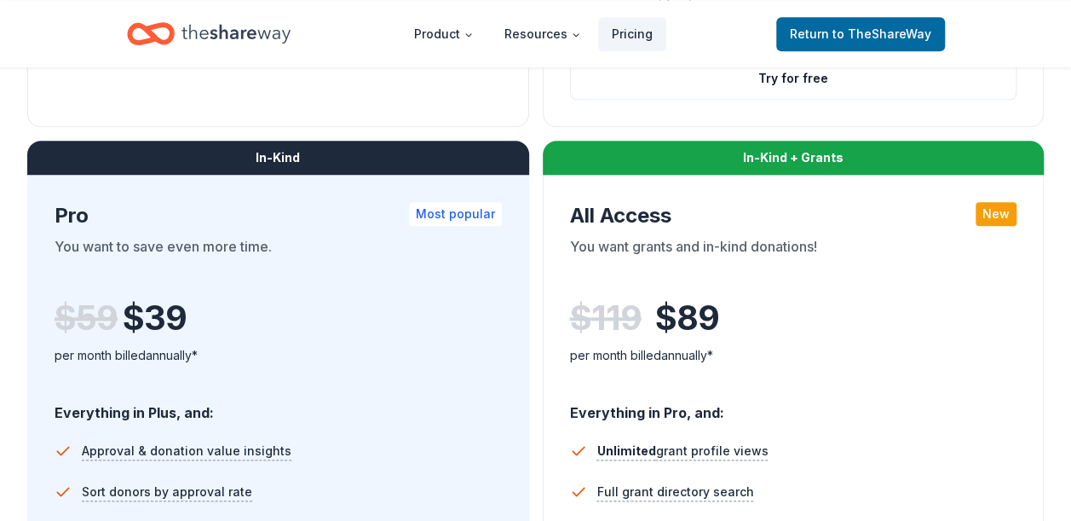
scroll to position [511, 0]
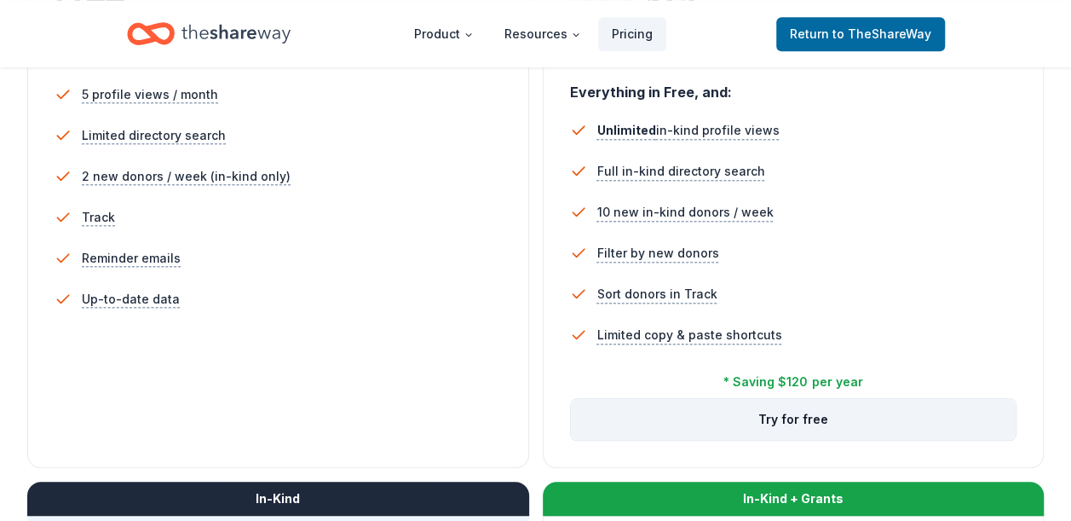
click at [800, 419] on button "Try for free" at bounding box center [794, 419] width 446 height 41
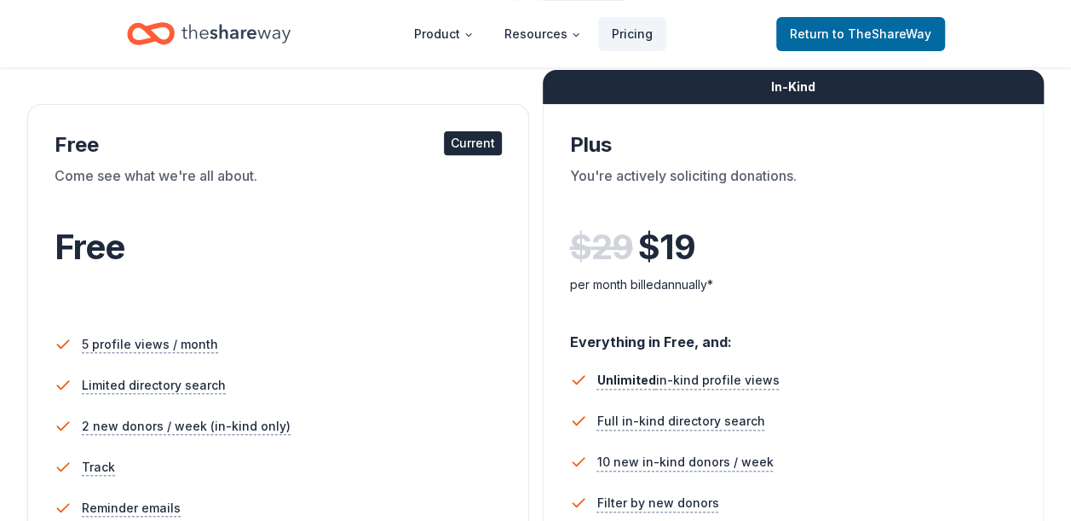
scroll to position [179, 0]
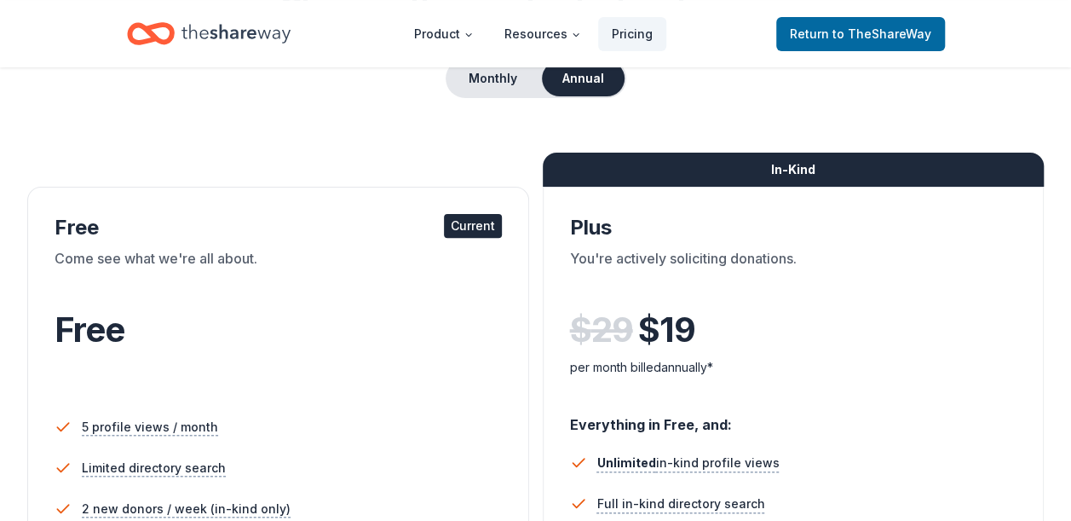
click at [477, 226] on div "Current" at bounding box center [473, 226] width 58 height 24
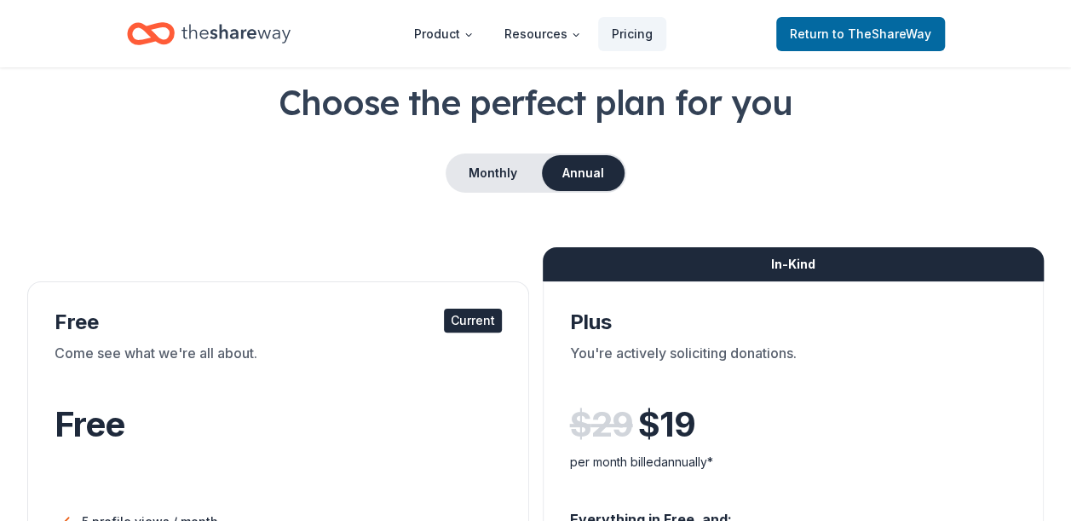
scroll to position [0, 0]
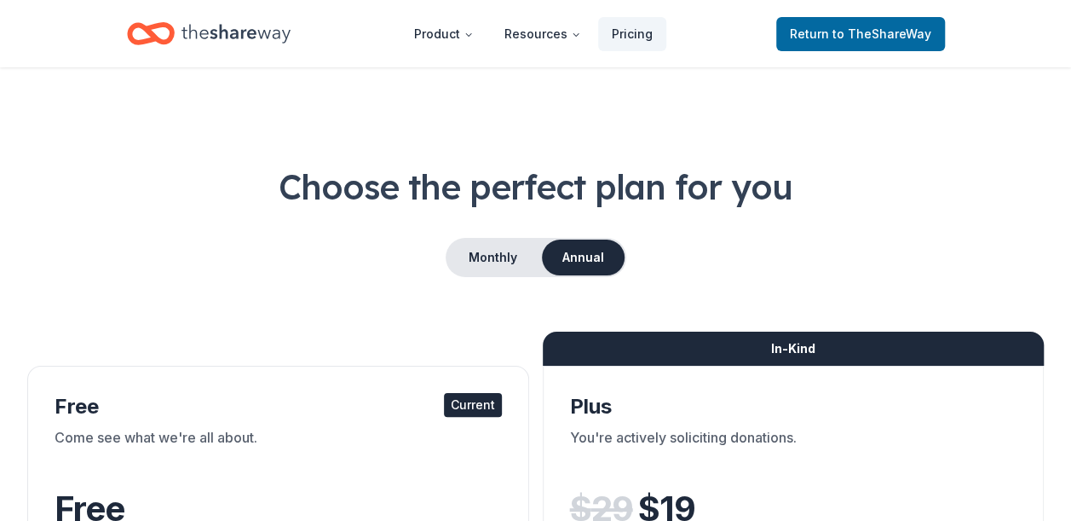
click at [436, 35] on button "Product" at bounding box center [444, 34] width 87 height 34
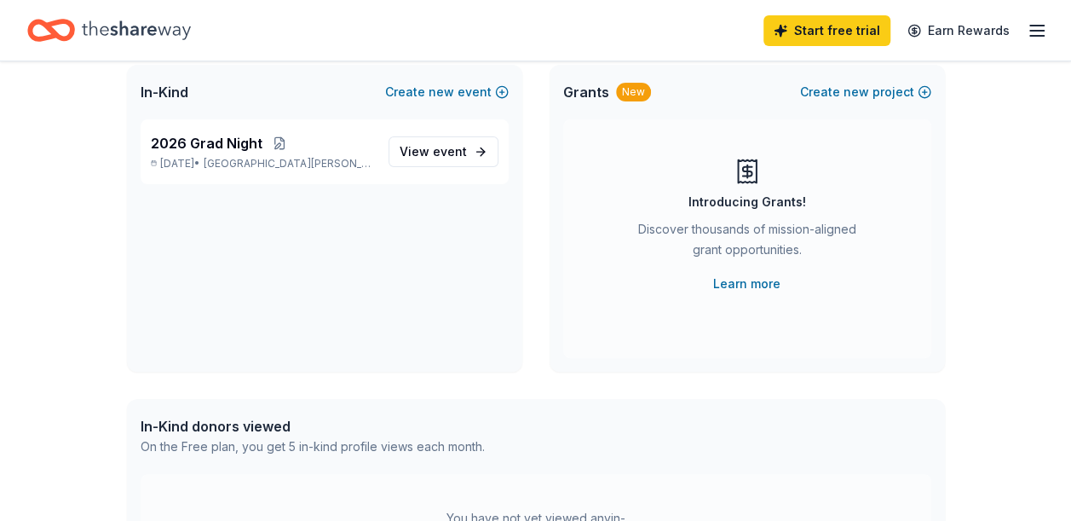
scroll to position [27, 0]
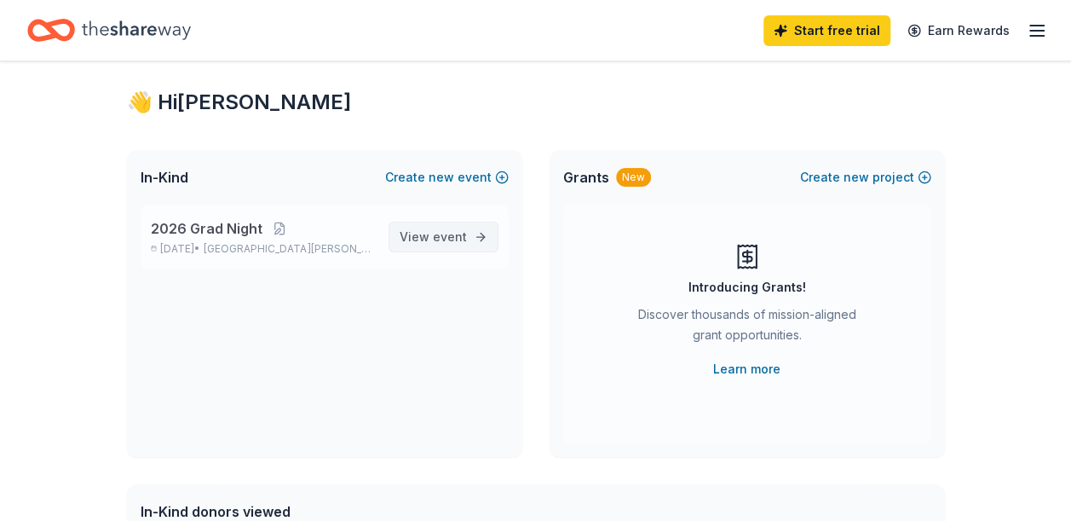
click at [436, 234] on span "event" at bounding box center [450, 236] width 34 height 14
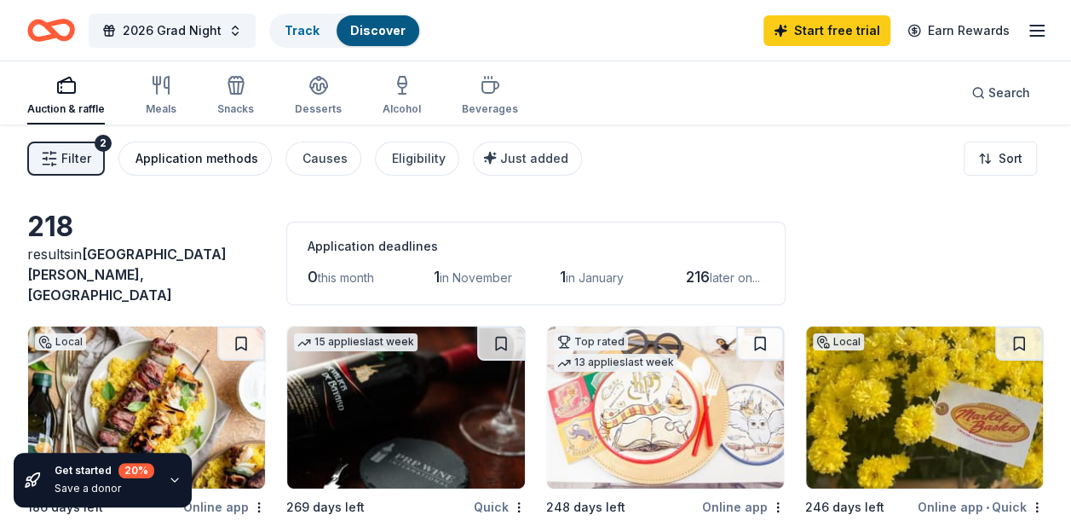
click at [217, 162] on div "Application methods" at bounding box center [197, 158] width 123 height 20
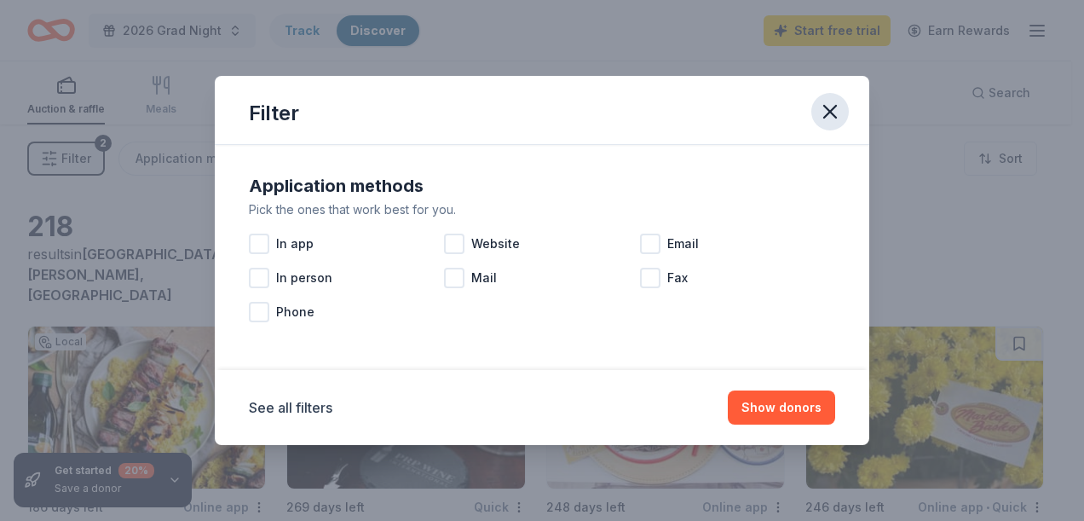
click at [830, 109] on icon "button" at bounding box center [830, 112] width 24 height 24
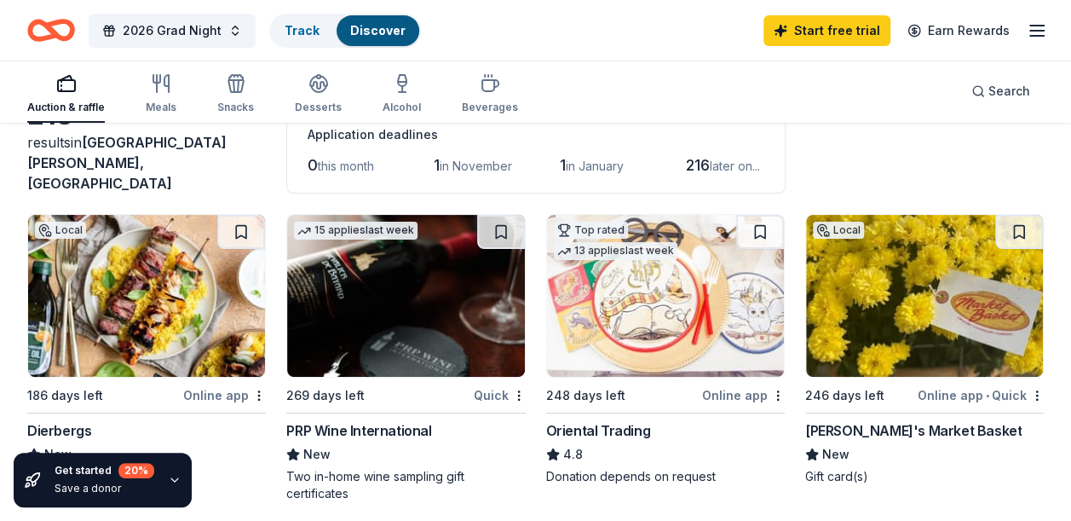
scroll to position [85, 0]
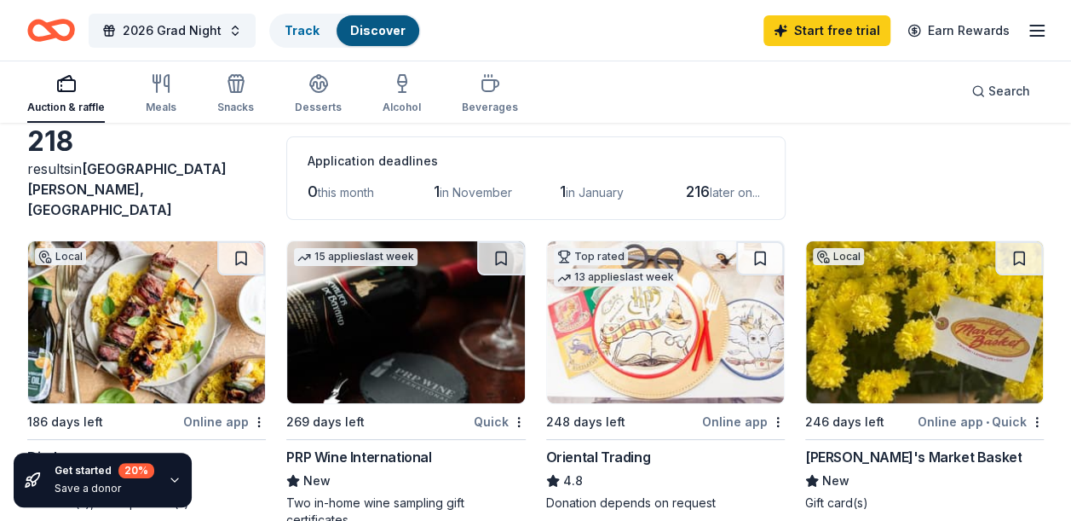
click at [62, 248] on div "Local" at bounding box center [60, 256] width 51 height 17
